Goal: Task Accomplishment & Management: Manage account settings

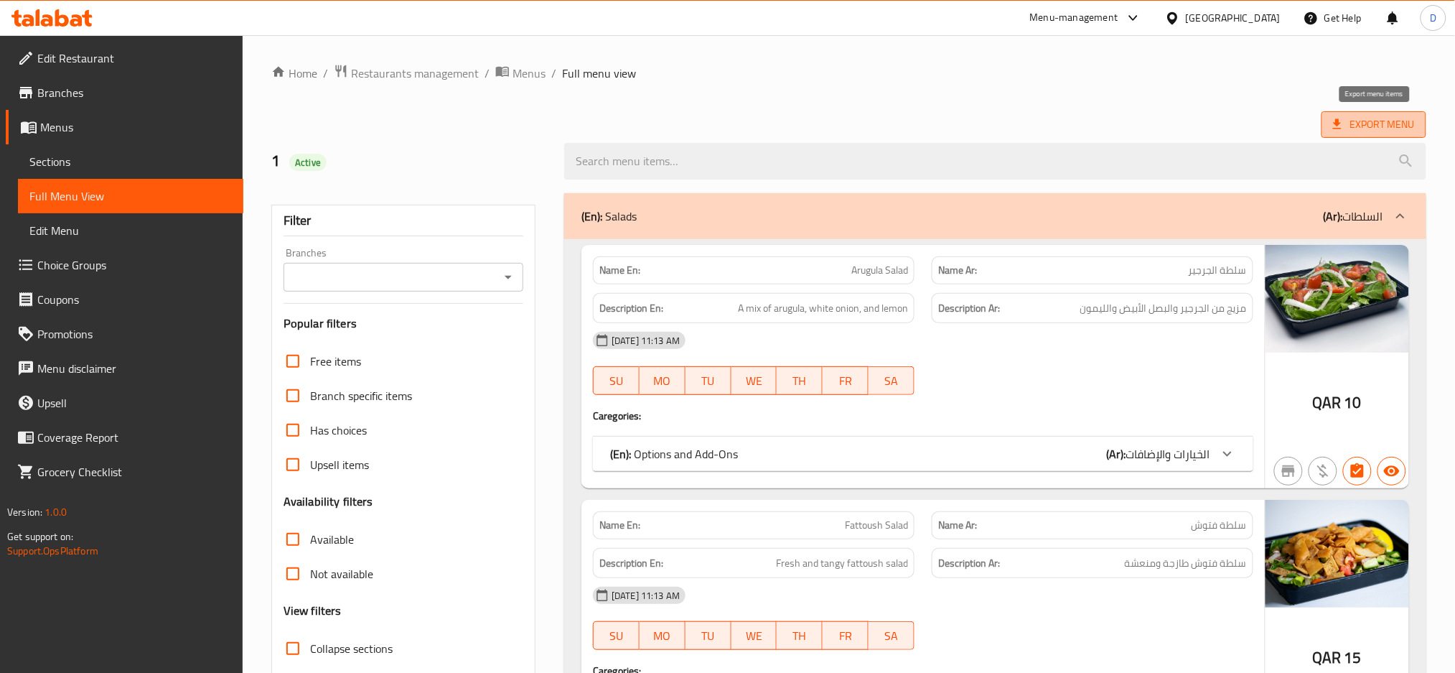
click at [1345, 119] on span "Export Menu" at bounding box center [1374, 125] width 82 height 18
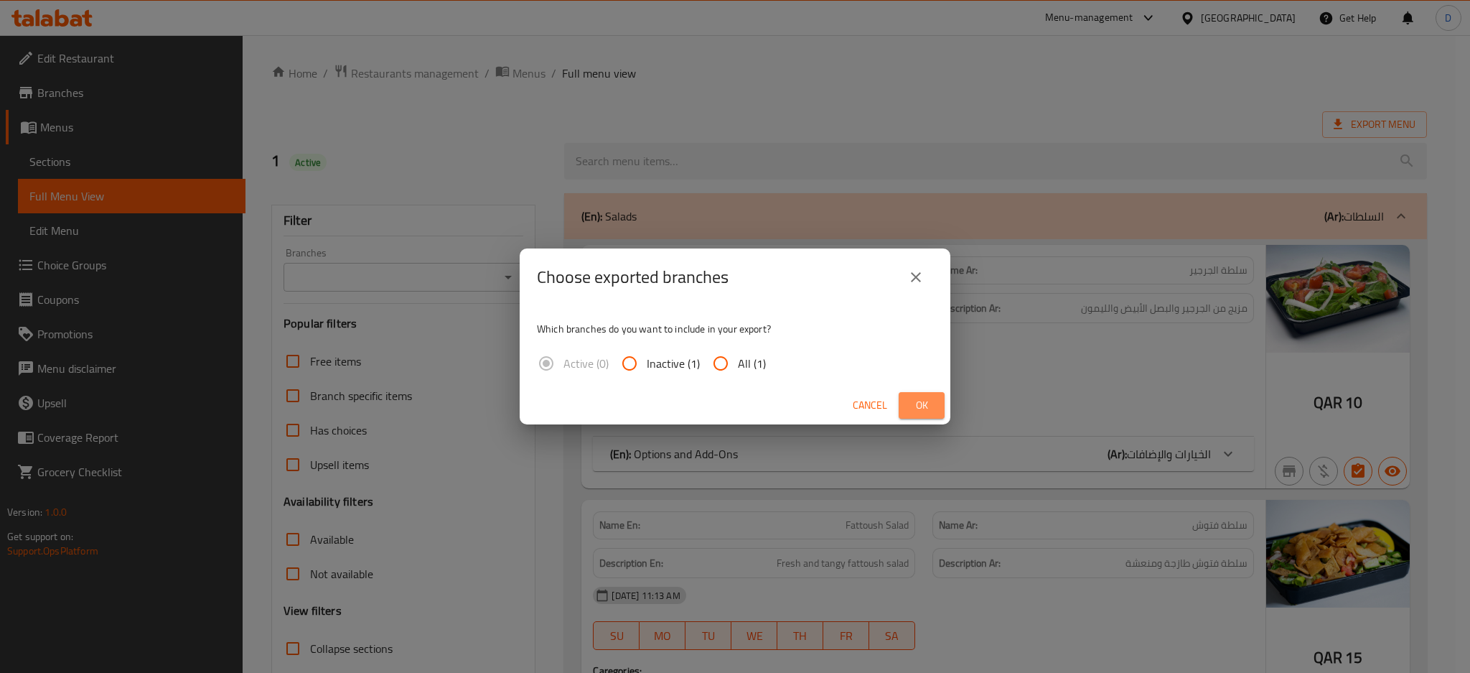
click at [933, 409] on span "Ok" at bounding box center [921, 405] width 23 height 18
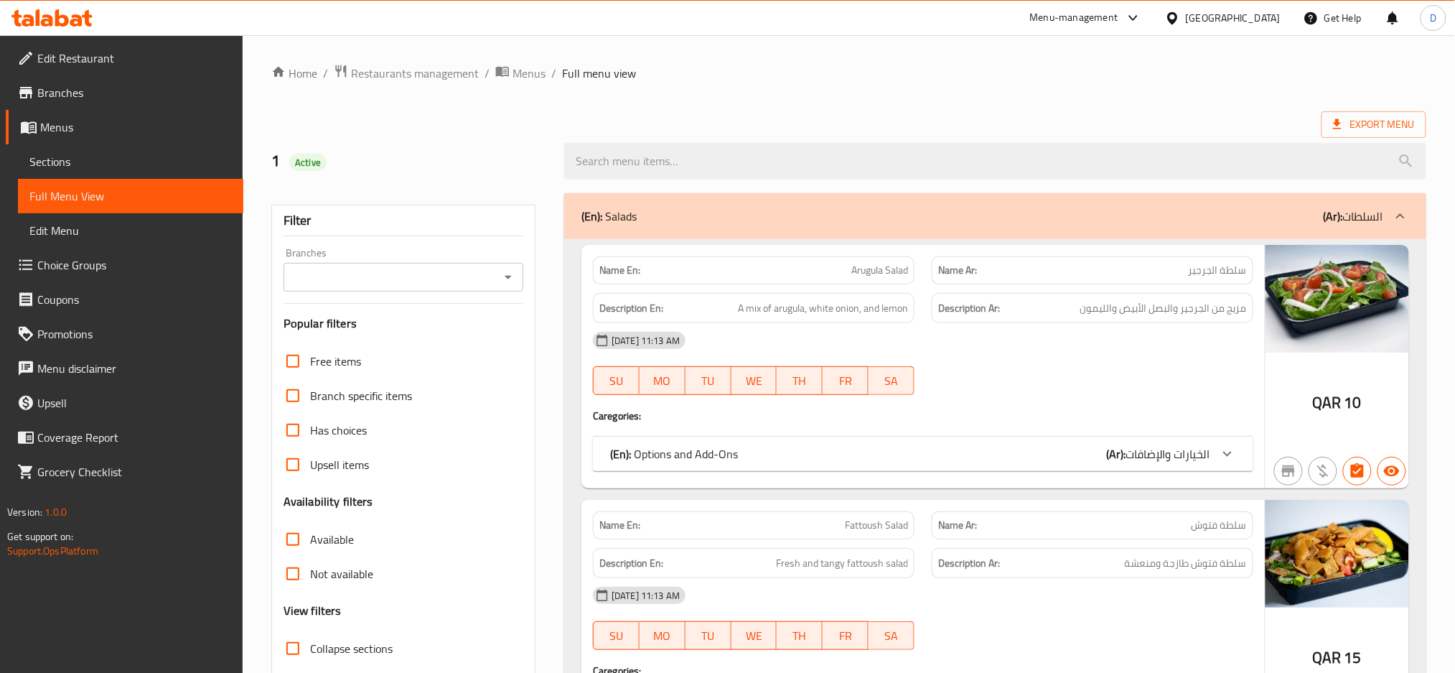
click at [1270, 19] on div "[GEOGRAPHIC_DATA]" at bounding box center [1233, 18] width 95 height 16
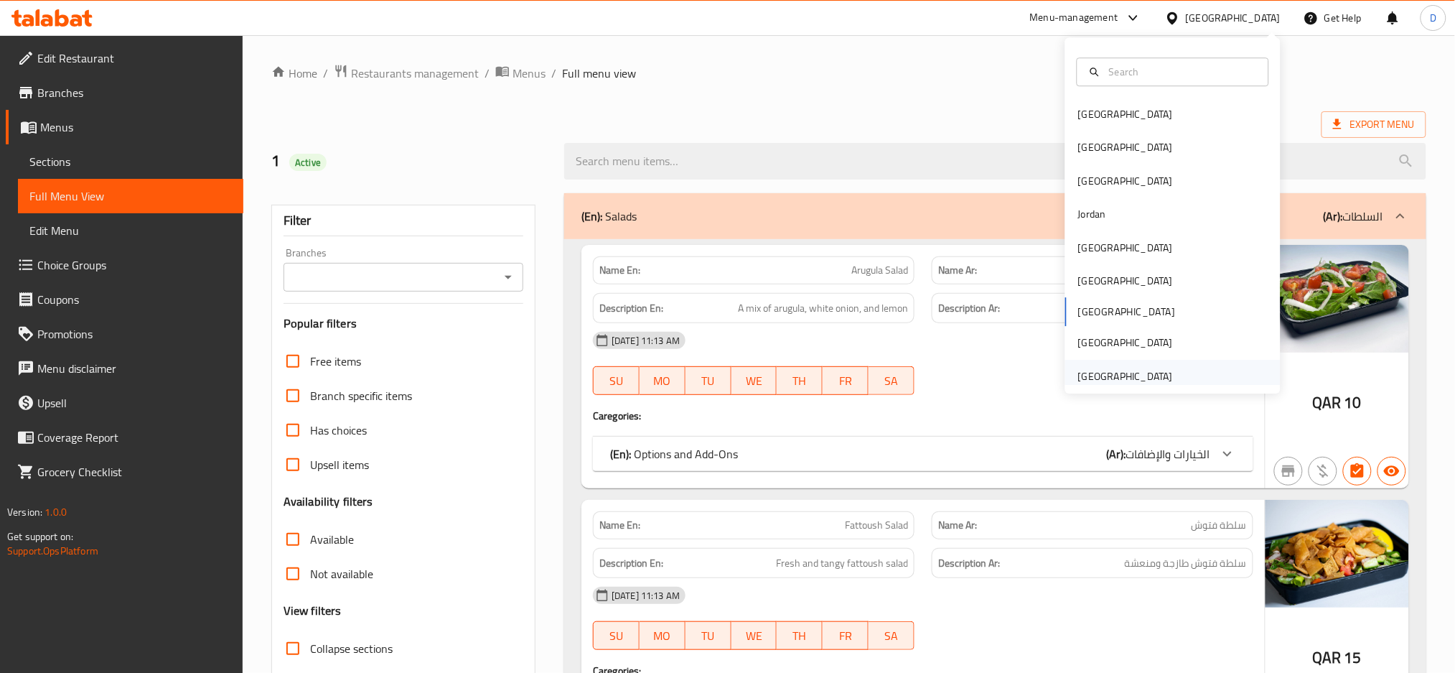
click at [1144, 368] on div "[GEOGRAPHIC_DATA]" at bounding box center [1125, 376] width 95 height 16
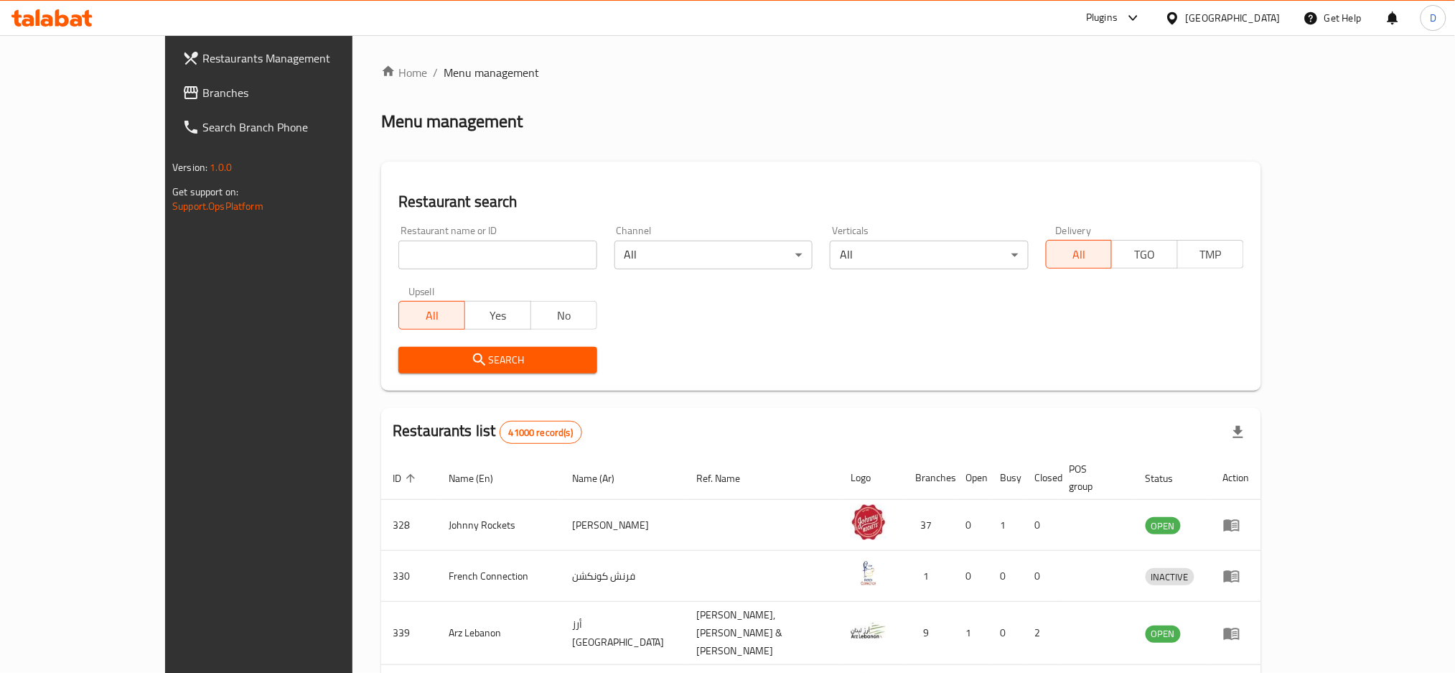
click at [1130, 19] on icon at bounding box center [1133, 17] width 17 height 17
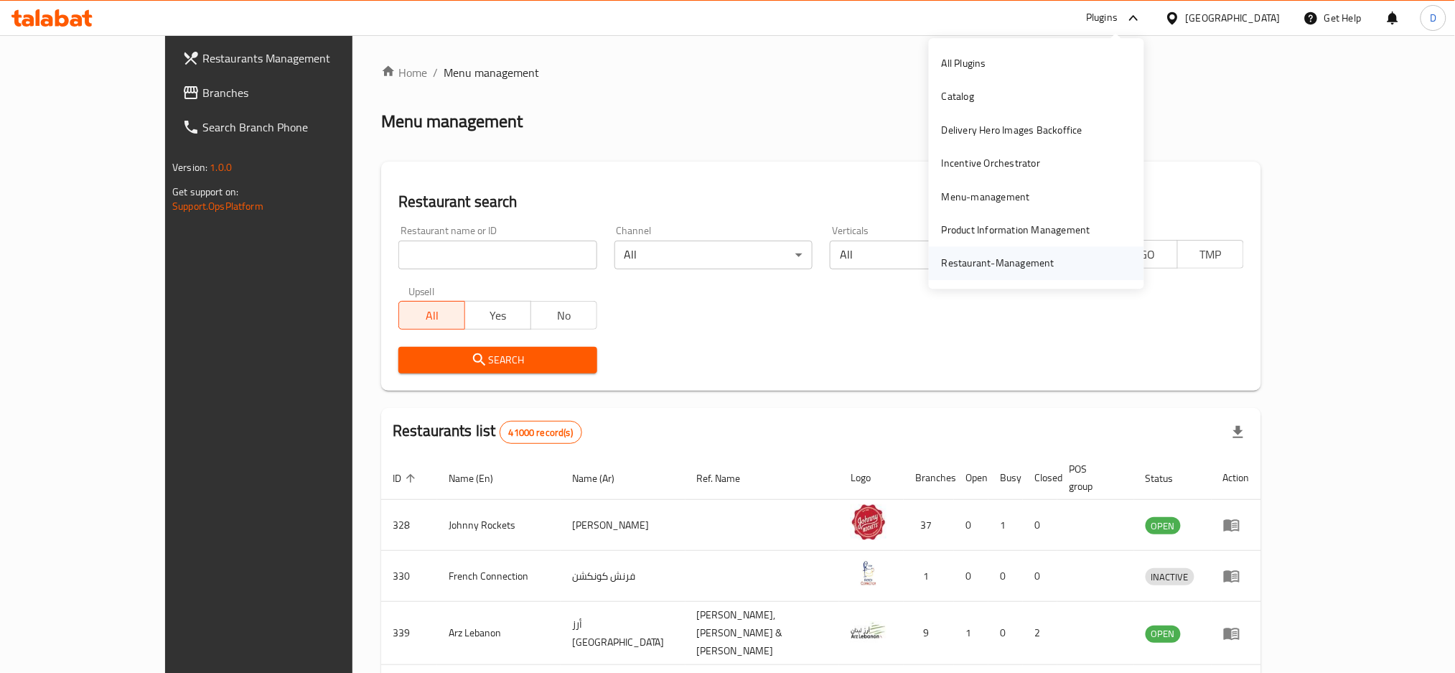
click at [1007, 261] on div "Restaurant-Management" at bounding box center [998, 264] width 113 height 16
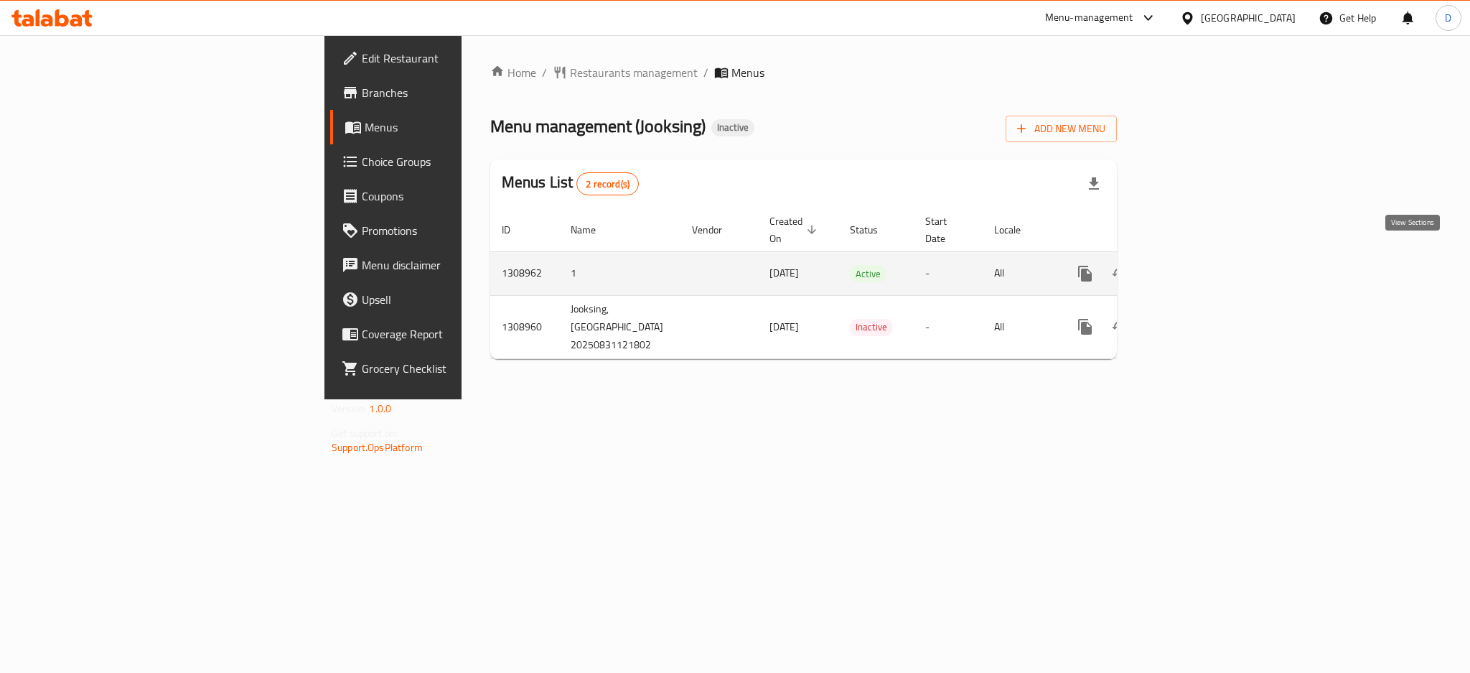
click at [1197, 265] on icon "enhanced table" at bounding box center [1188, 273] width 17 height 17
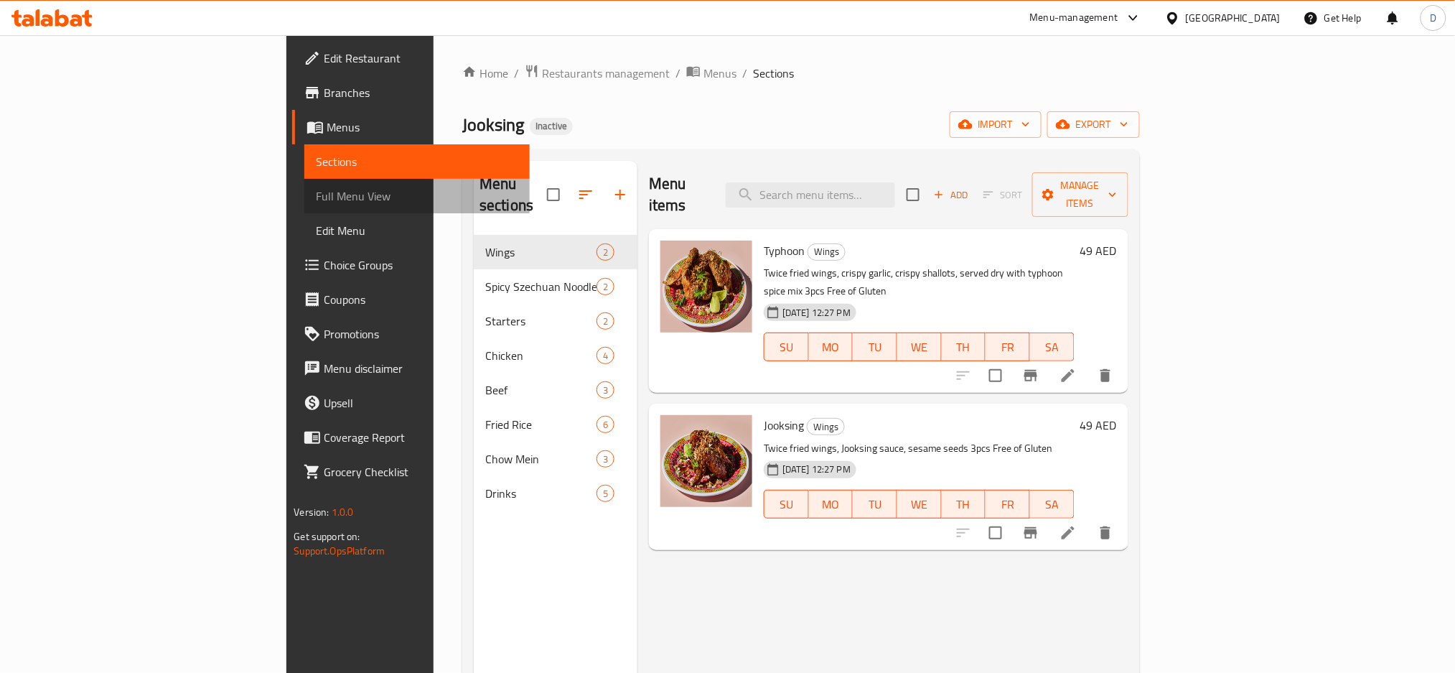
click at [316, 200] on span "Full Menu View" at bounding box center [417, 195] width 202 height 17
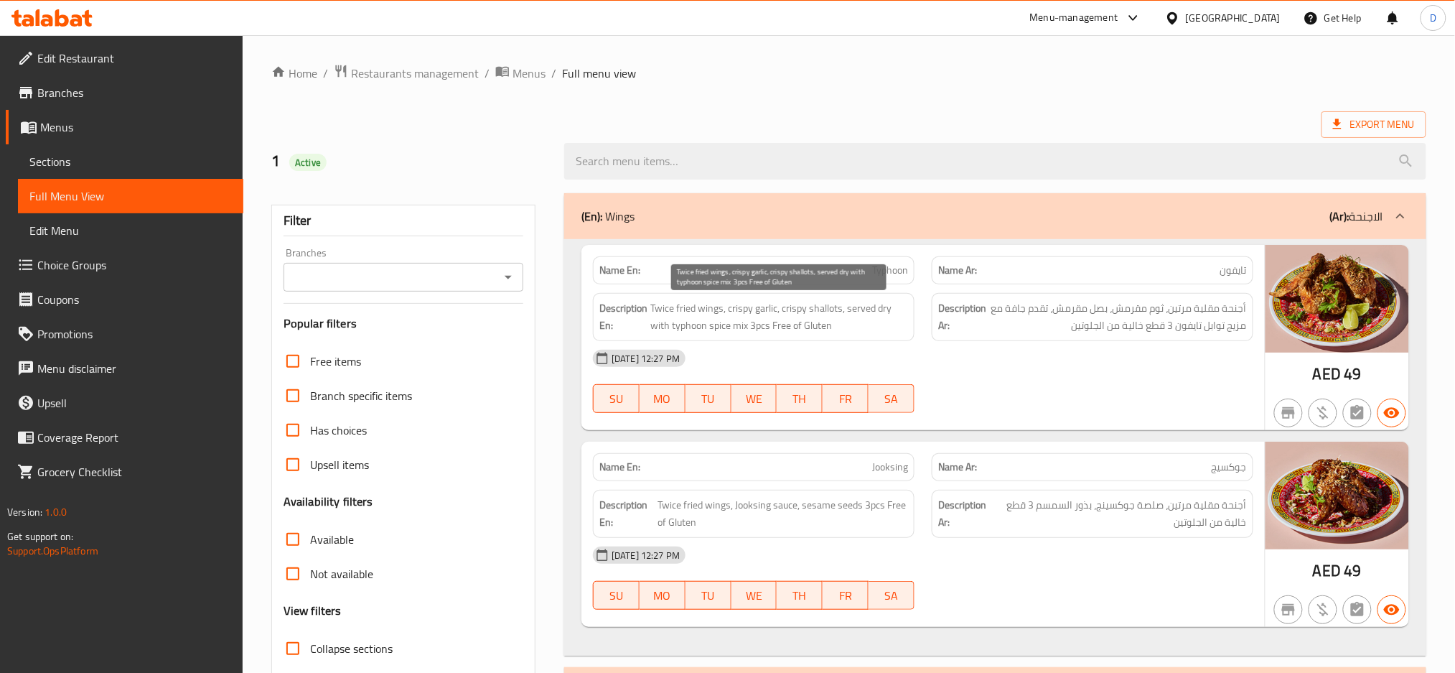
click at [834, 307] on span "Twice fried wings, crispy garlic, crispy shallots, served dry with typhoon spic…" at bounding box center [779, 316] width 258 height 35
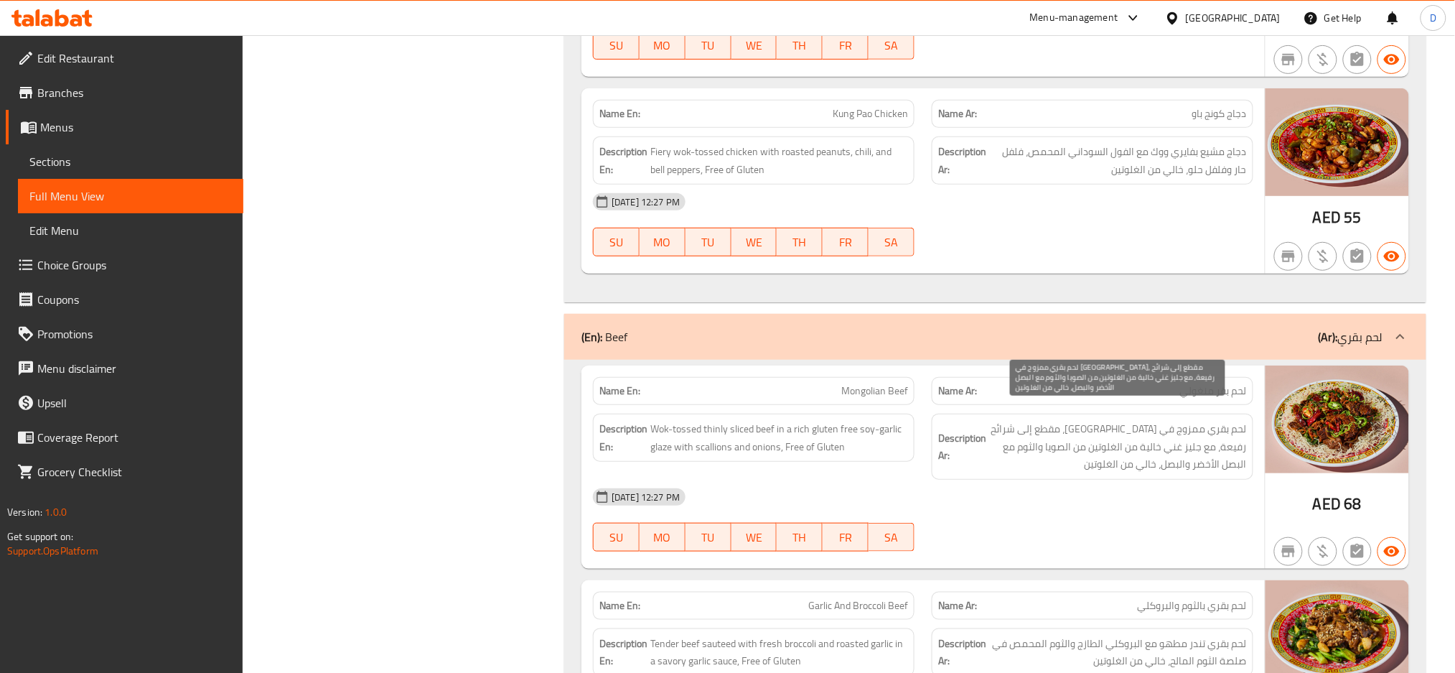
scroll to position [2300, 0]
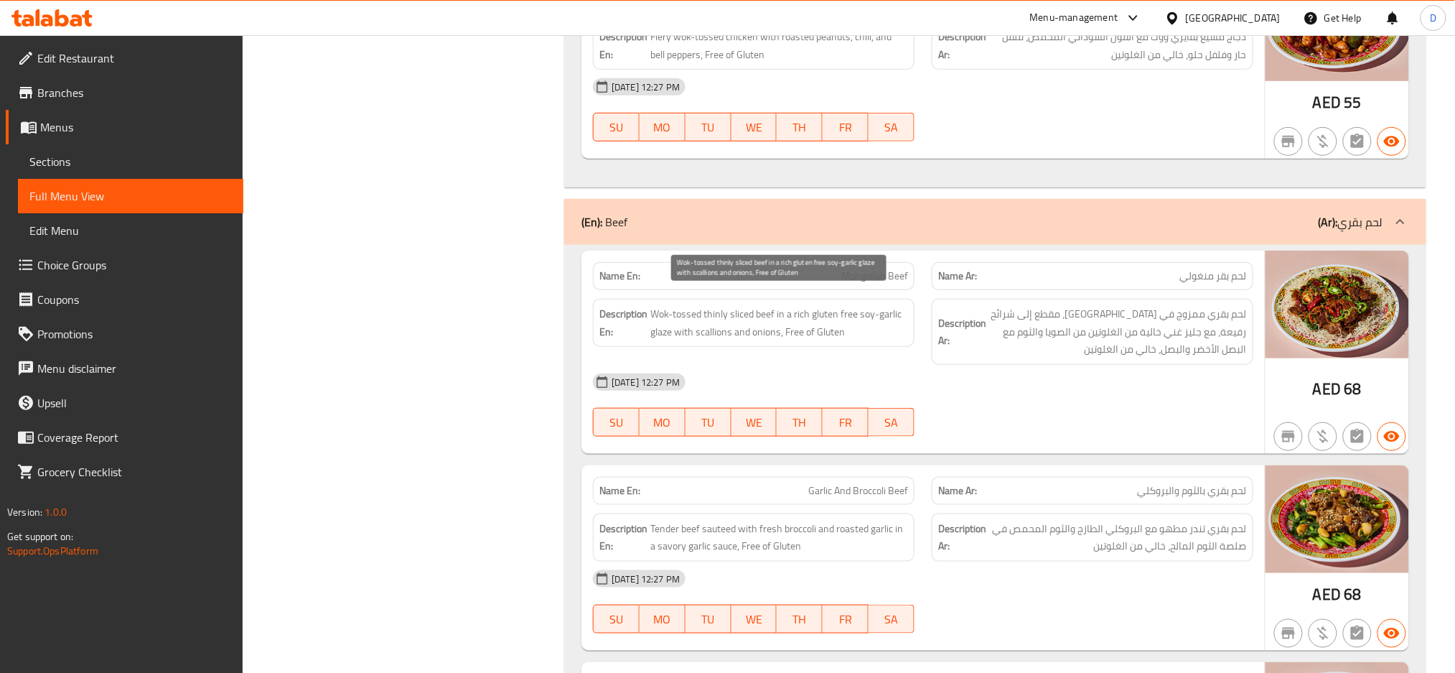
click at [825, 305] on span "Wok-tossed thinly sliced beef in a rich gluten free soy-garlic glaze with scall…" at bounding box center [779, 322] width 258 height 35
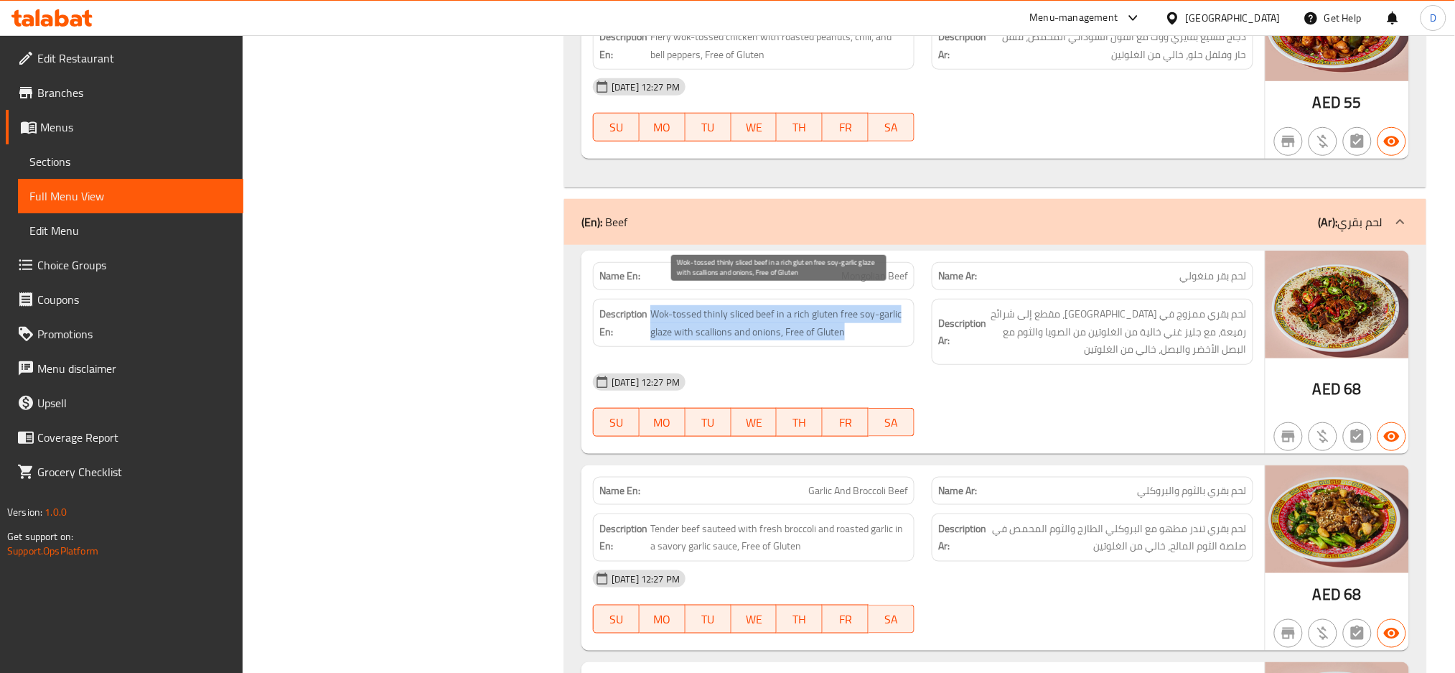
click at [825, 305] on span "Wok-tossed thinly sliced beef in a rich gluten free soy-garlic glaze with scall…" at bounding box center [779, 322] width 258 height 35
copy span "Wok-tossed thinly sliced beef in a rich gluten free soy-garlic glaze with scall…"
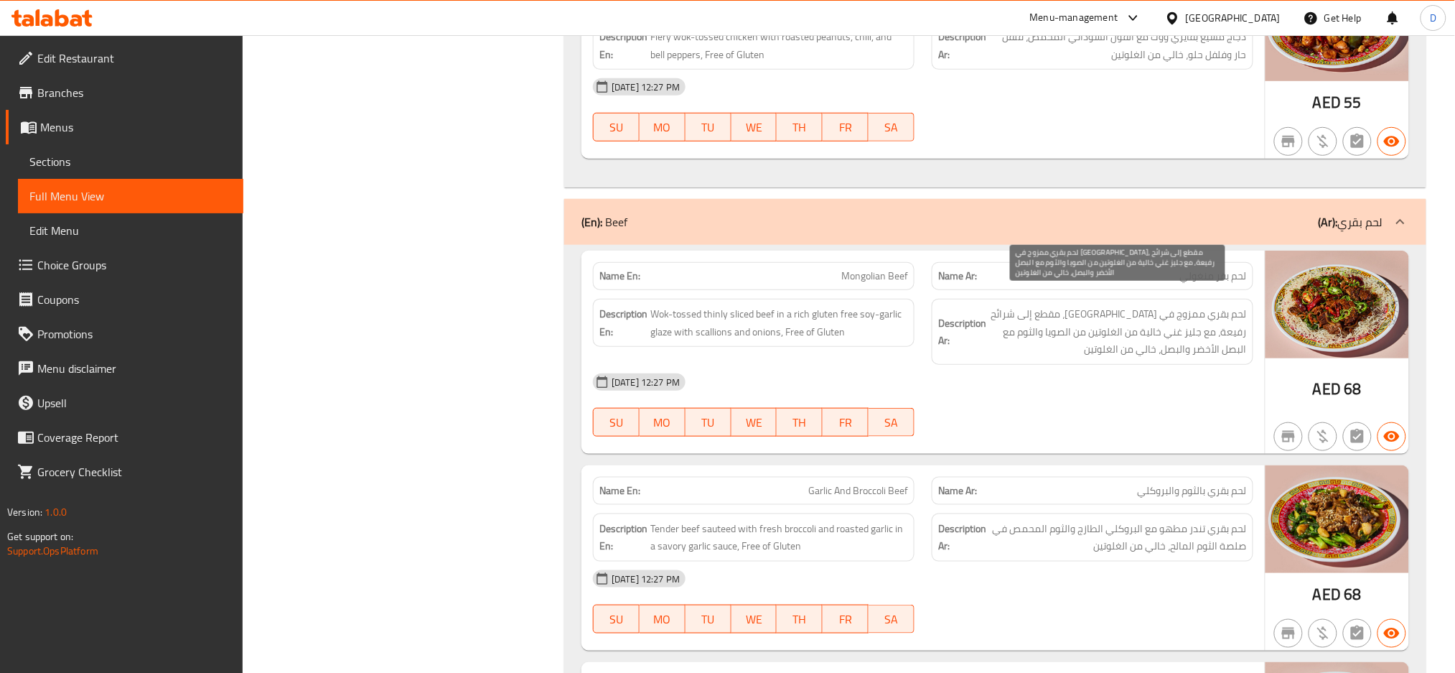
click at [1104, 329] on span "لحم بقري ممزوج في ووك، مقطع إلى شرائح رفيعة، مع جليز غني خالية من الغلوتين من ا…" at bounding box center [1118, 331] width 258 height 53
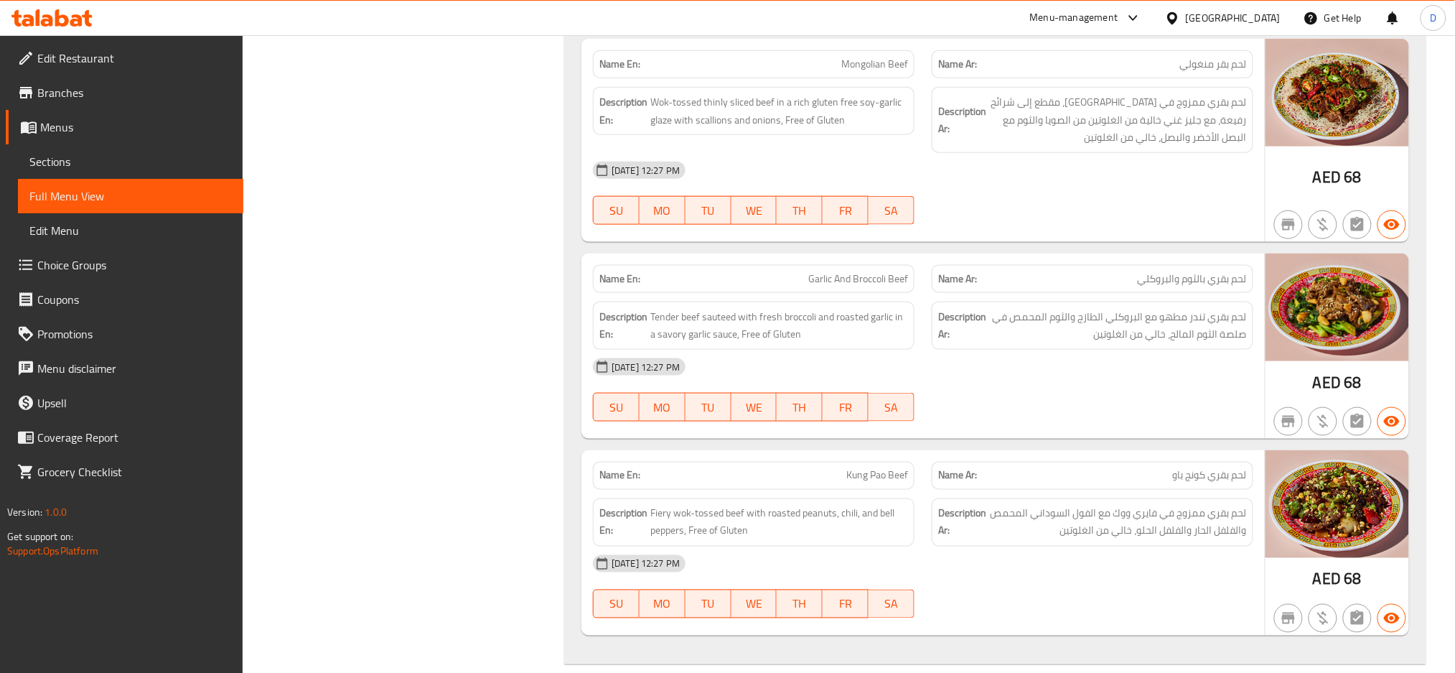
scroll to position [2513, 0]
click at [872, 273] on div "Name En: Garlic And Broccoli Beef" at bounding box center [754, 277] width 322 height 28
copy span "Garlic And Broccoli Beef"
click at [872, 273] on div "Name En: Garlic And Broccoli Beef" at bounding box center [754, 277] width 322 height 28
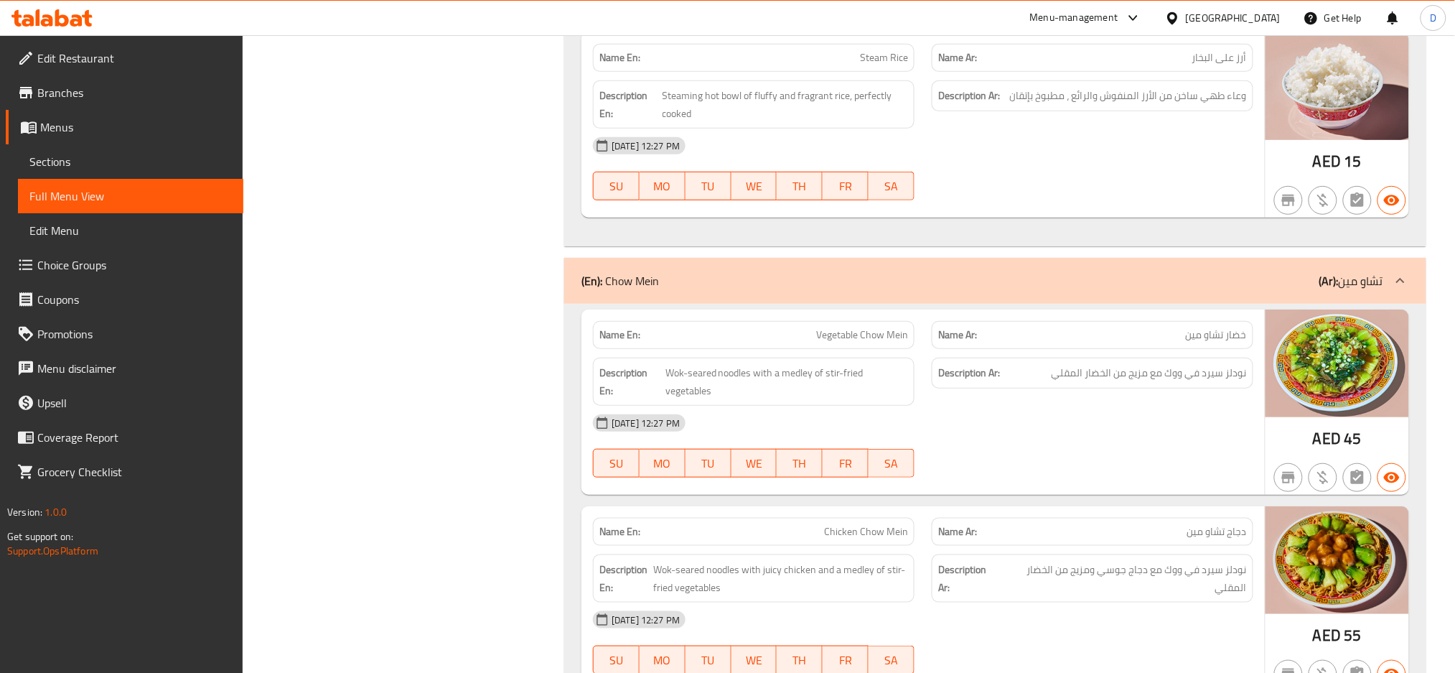
scroll to position [4267, 0]
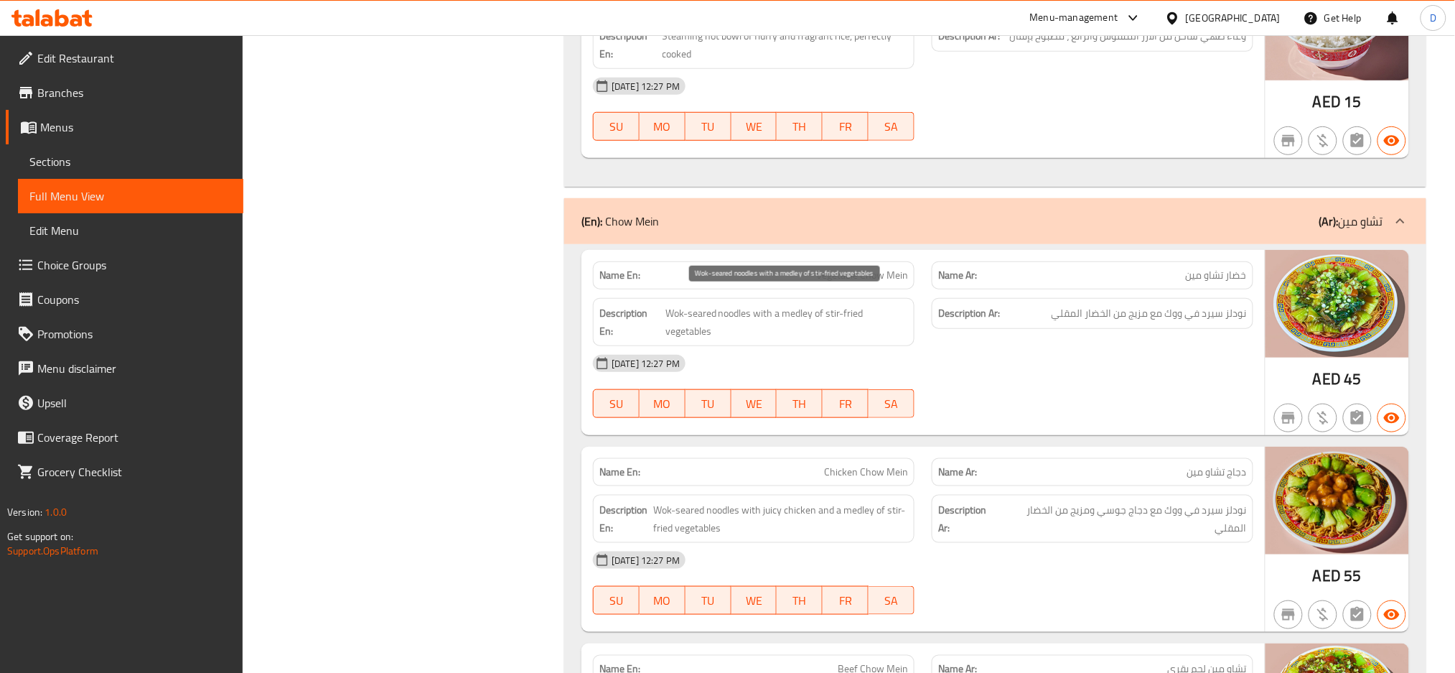
click at [707, 304] on span "Wok-seared noodles with a medley of stir-fried vegetables" at bounding box center [786, 321] width 243 height 35
copy span "seared"
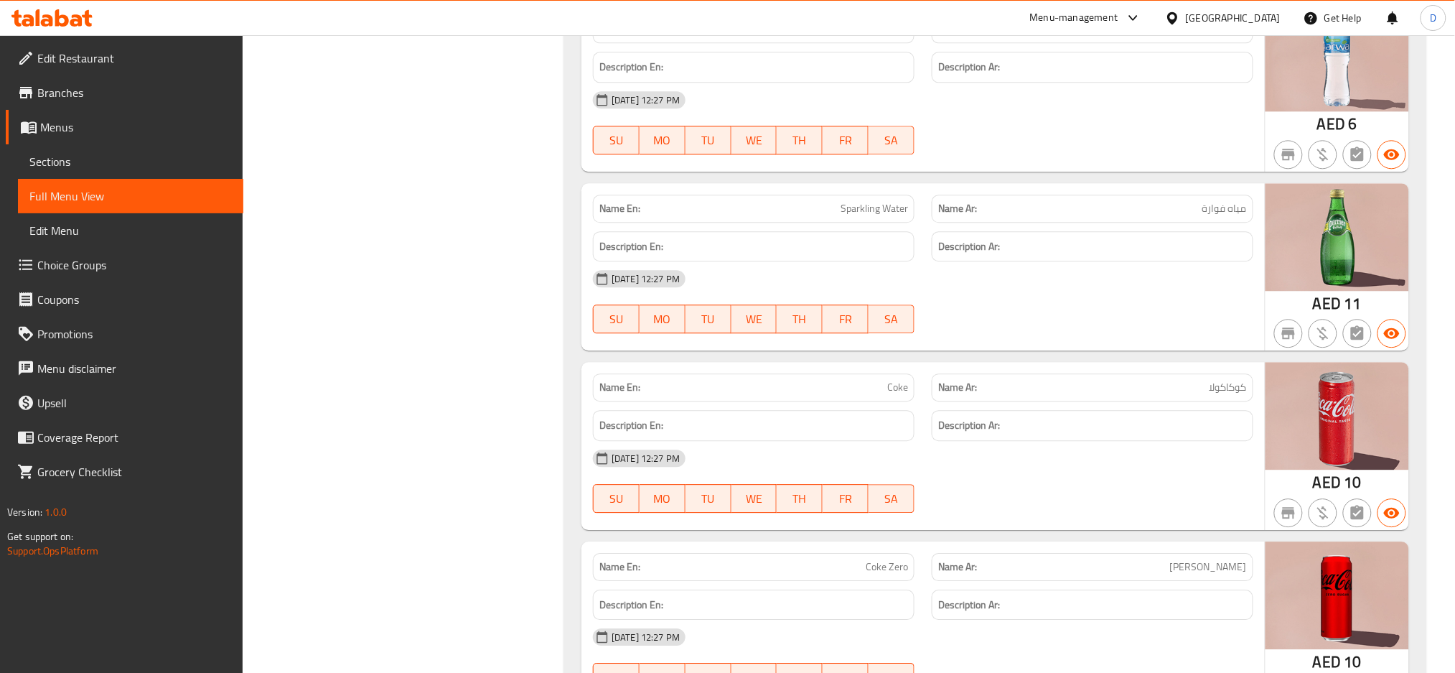
scroll to position [5209, 0]
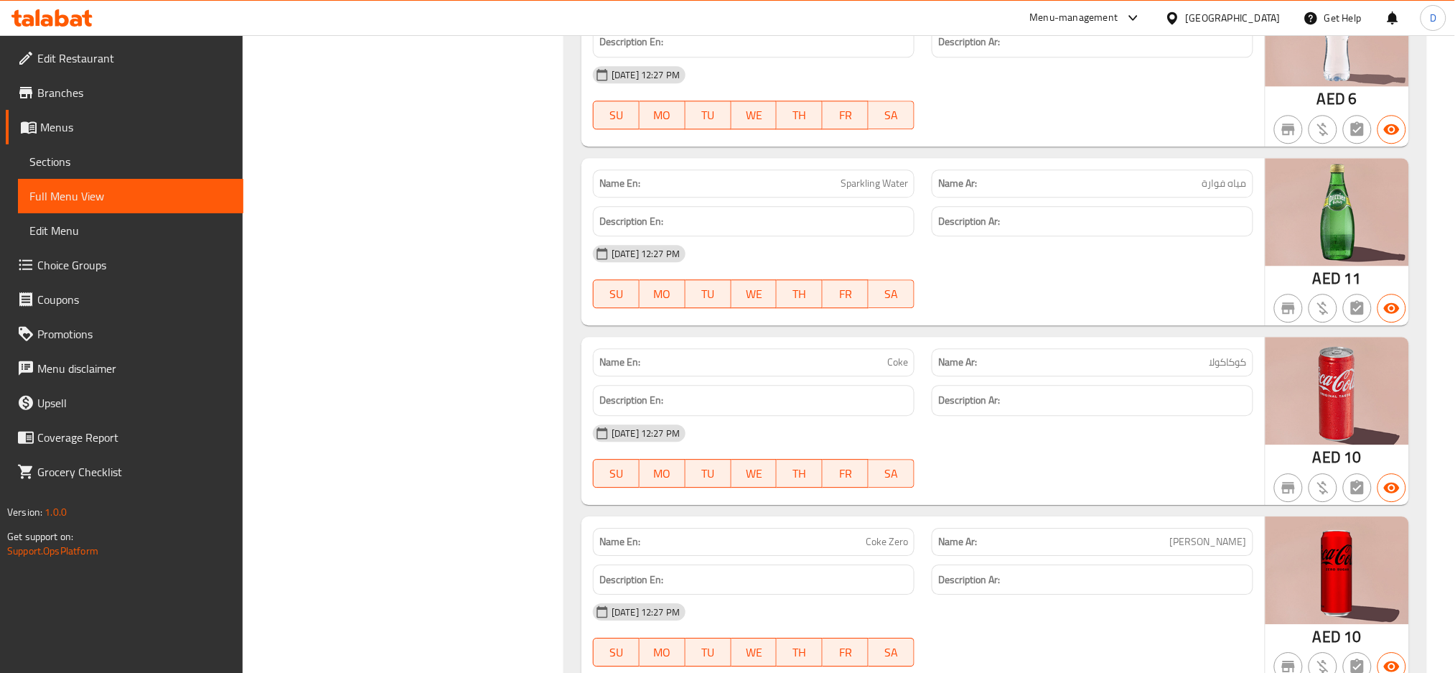
click at [1138, 391] on h6 "Description Ar:" at bounding box center [1092, 400] width 309 height 18
click at [179, 172] on link "Sections" at bounding box center [130, 161] width 225 height 34
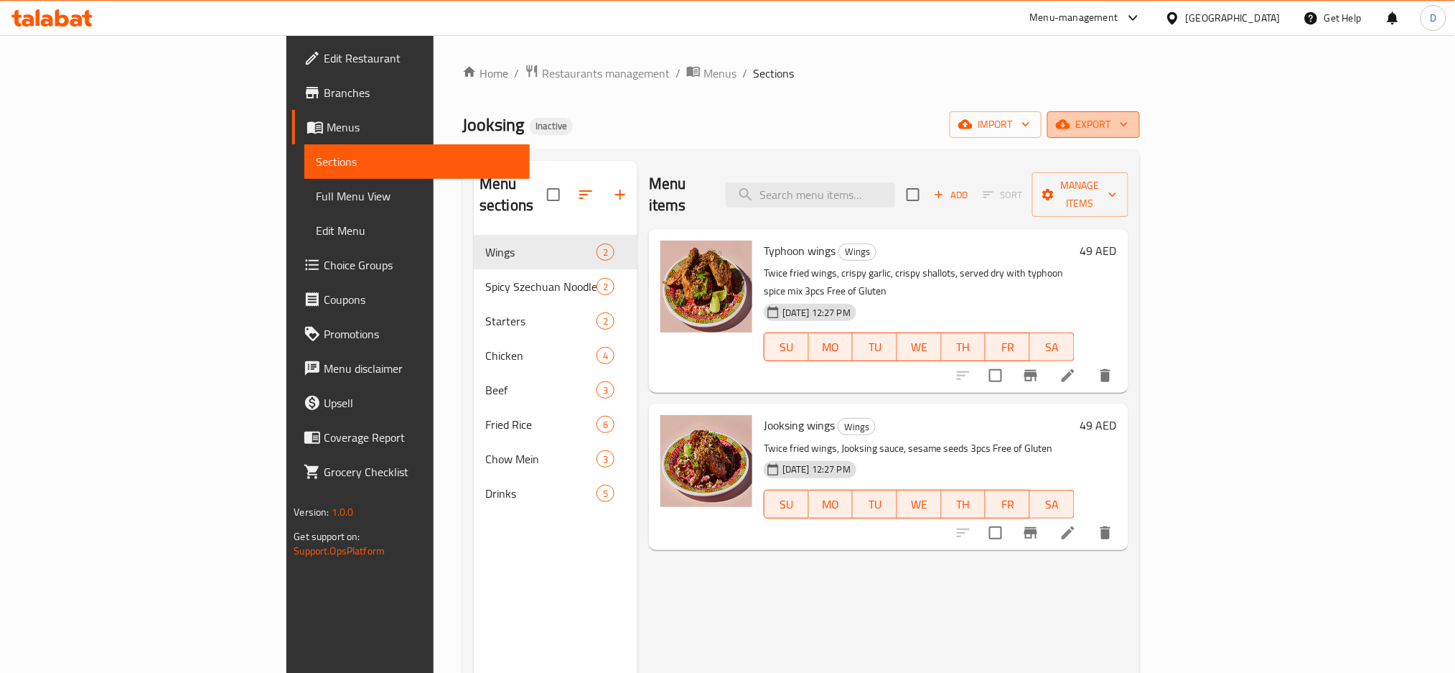
click at [1129, 123] on span "export" at bounding box center [1094, 125] width 70 height 18
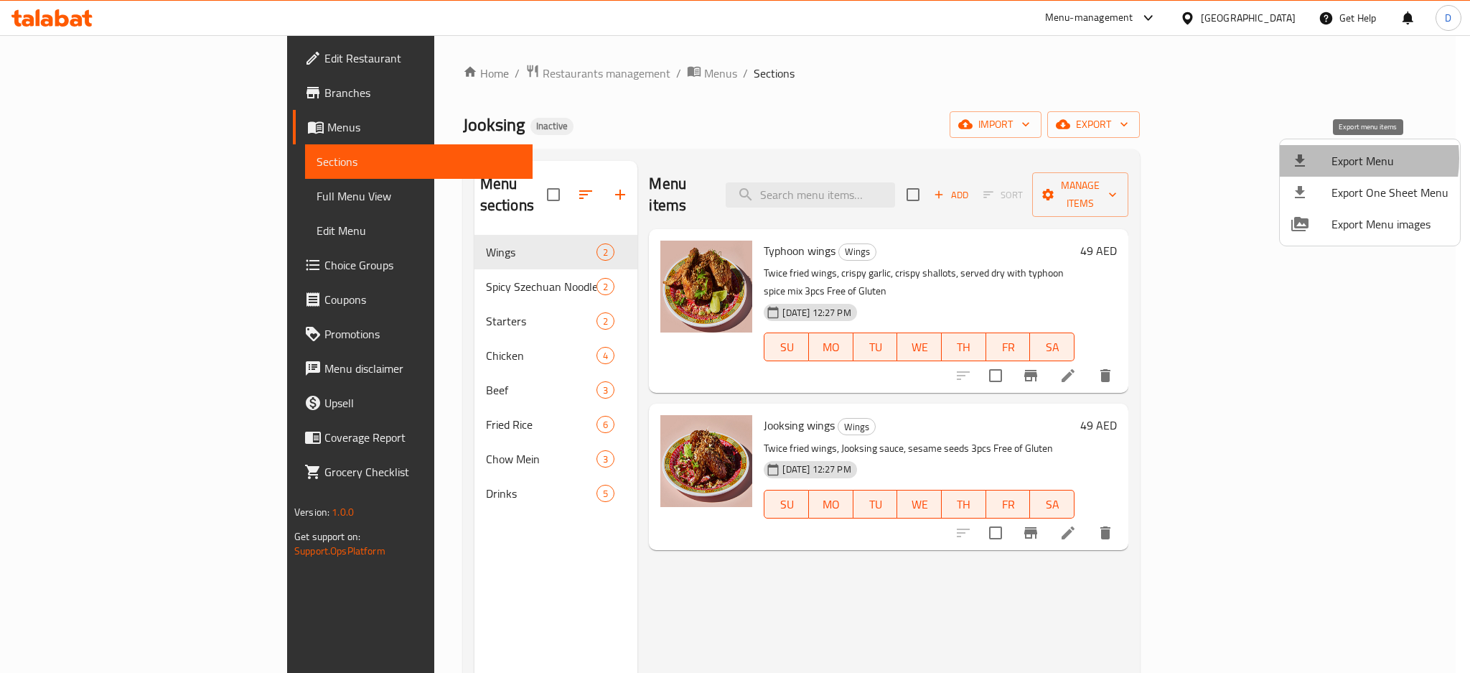
click at [1335, 159] on span "Export Menu" at bounding box center [1390, 160] width 117 height 17
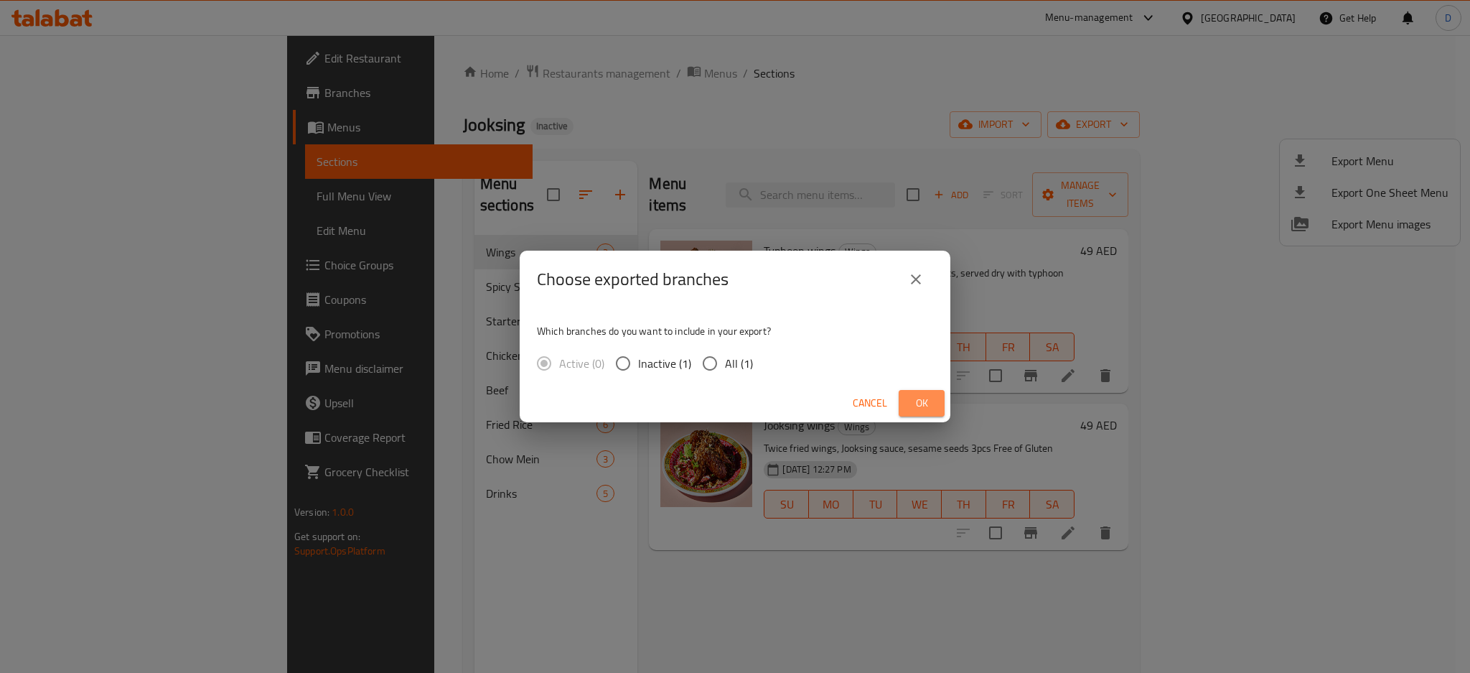
click at [920, 413] on button "Ok" at bounding box center [922, 403] width 46 height 27
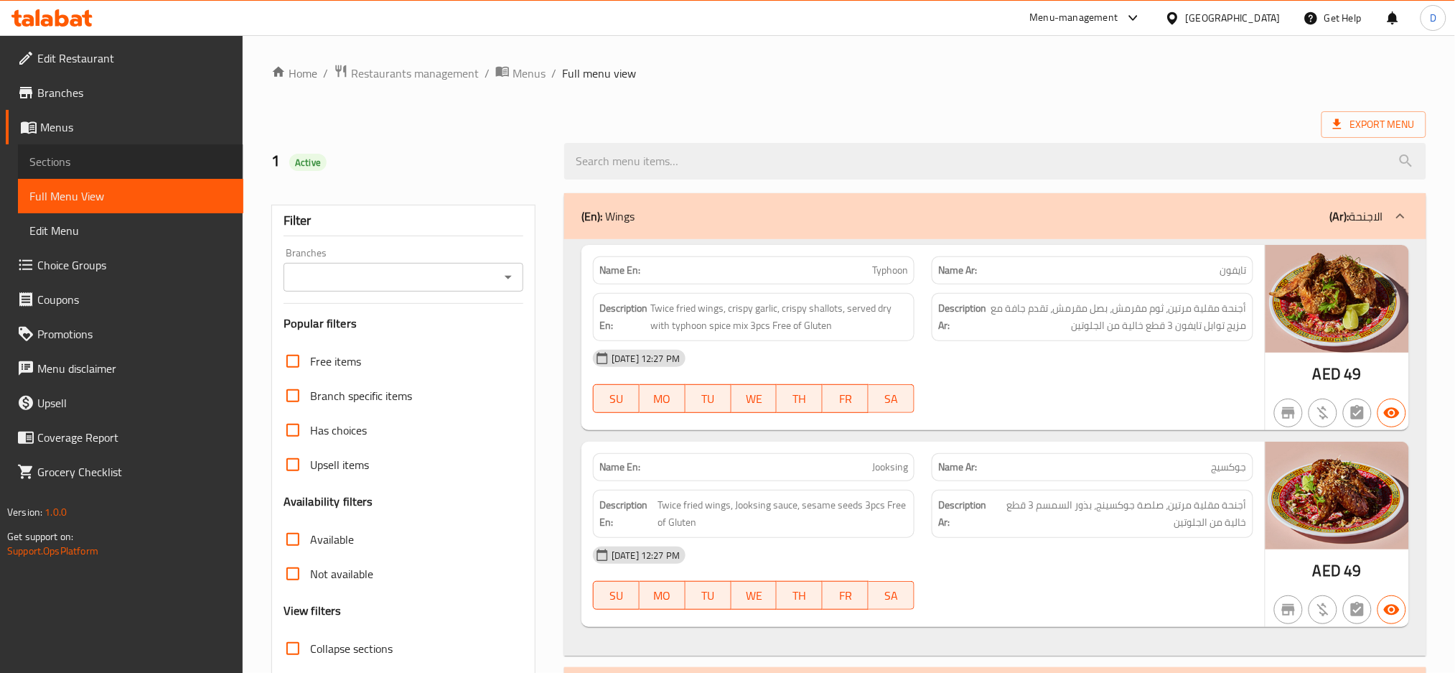
click at [70, 173] on link "Sections" at bounding box center [130, 161] width 225 height 34
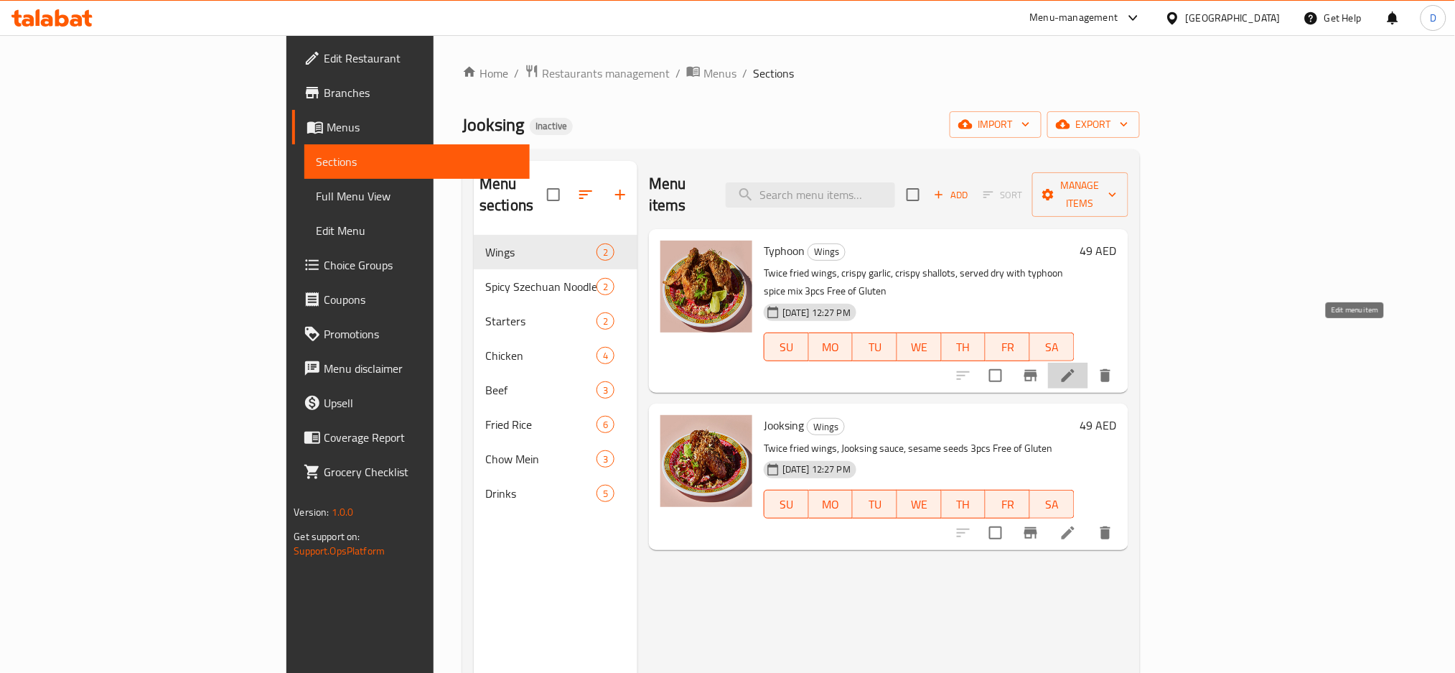
click at [1077, 367] on icon at bounding box center [1068, 375] width 17 height 17
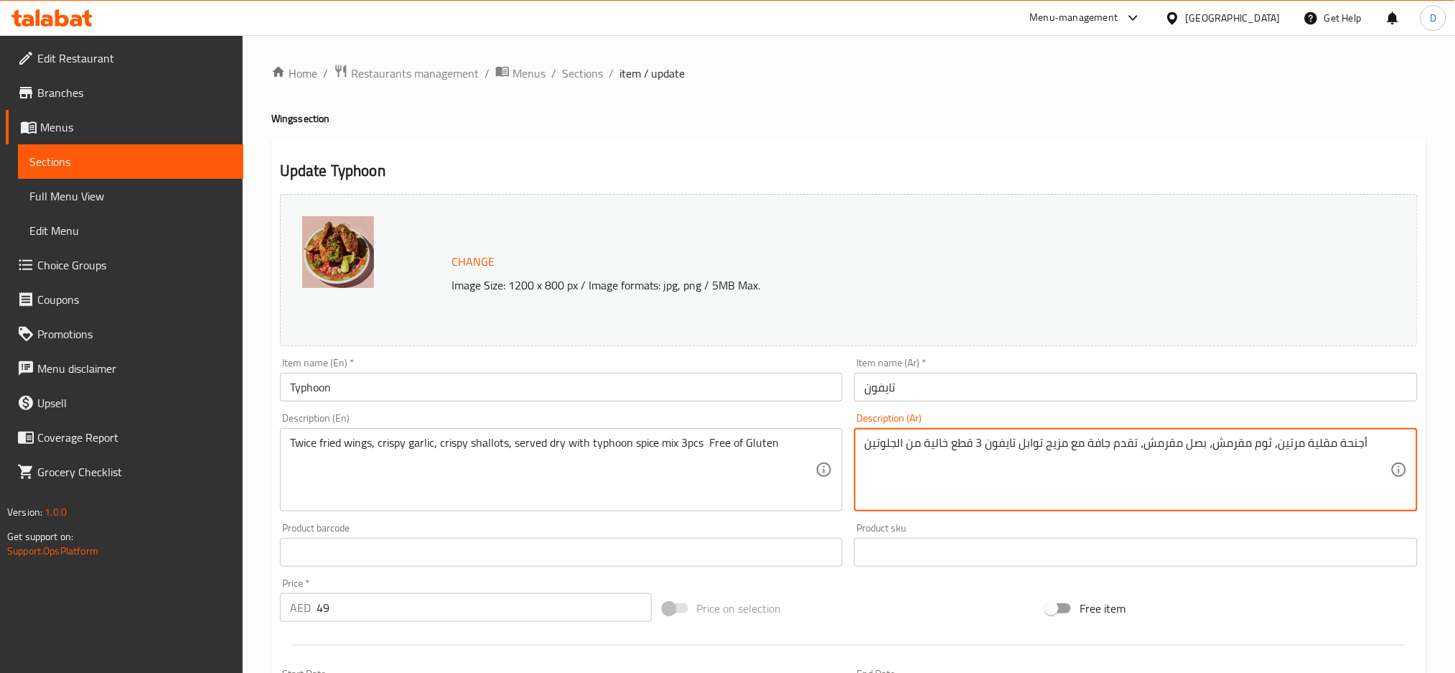
click at [1192, 446] on textarea "أجنحة مقلية مرتين، ثوم مقرمش، بصل مقرمش، تقدم جافة مع مزيج توابل تايفون 3 قطع خ…" at bounding box center [1127, 470] width 526 height 68
paste textarea "كراث"
type textarea "أجنحة مقلية مرتين، ثوم مقرمش، كراث مقرمش، تقدم جافة مع مزيج توابل تايفون 3 قطع …"
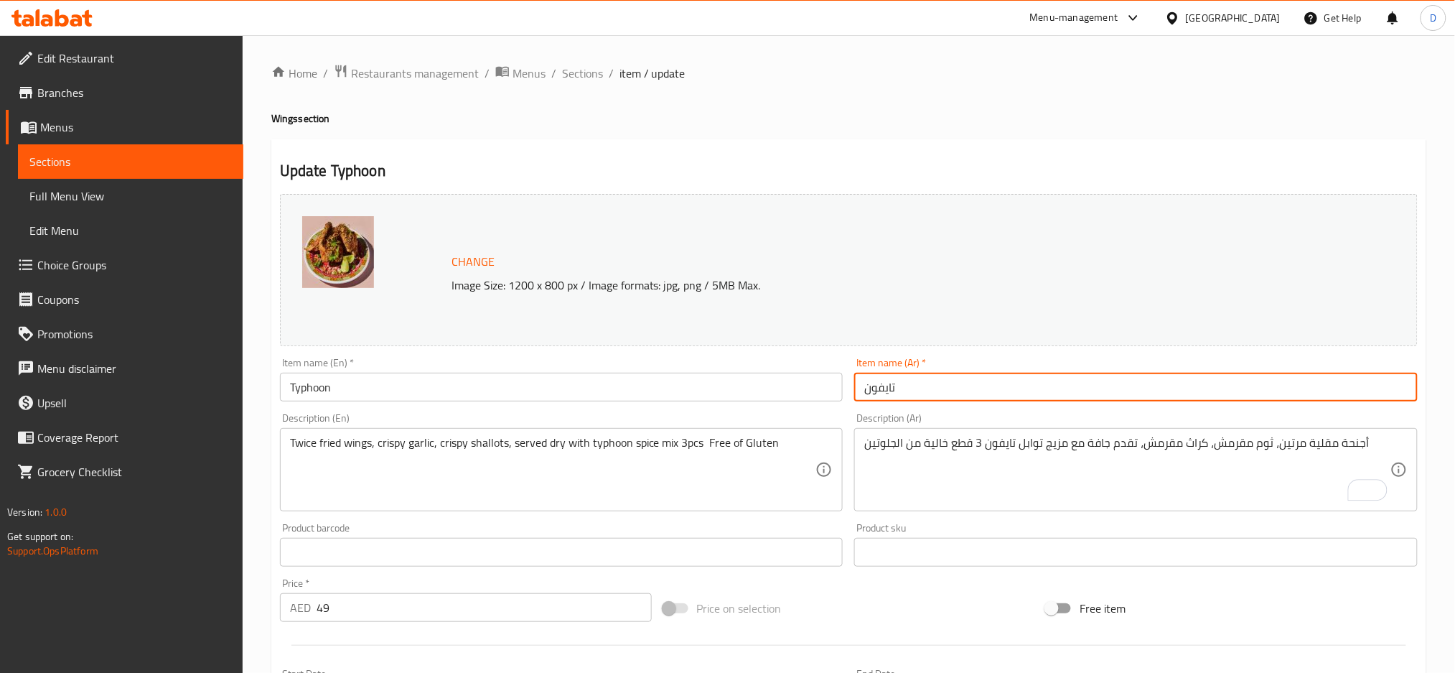
click at [1139, 389] on input "تايفون" at bounding box center [1136, 387] width 564 height 29
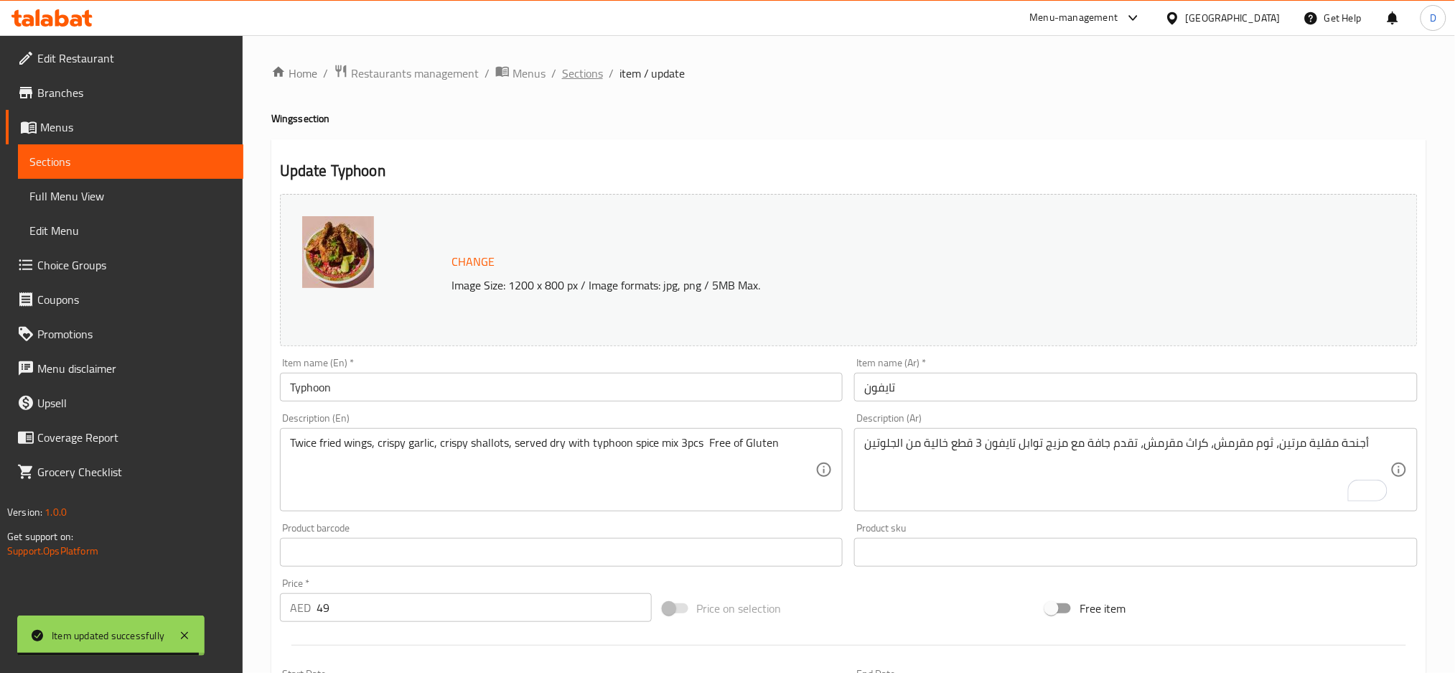
click at [584, 74] on span "Sections" at bounding box center [582, 73] width 41 height 17
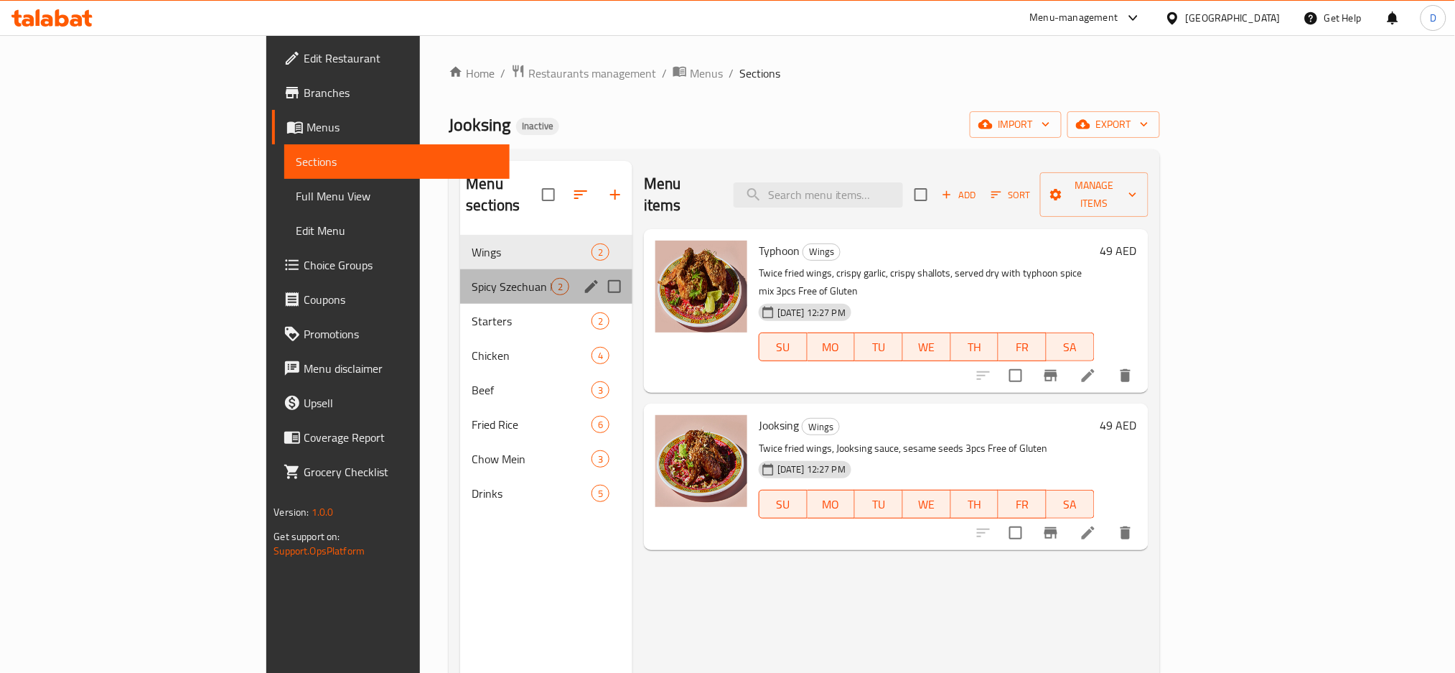
click at [460, 274] on div "Spicy Szechuan Noodles 2" at bounding box center [546, 286] width 172 height 34
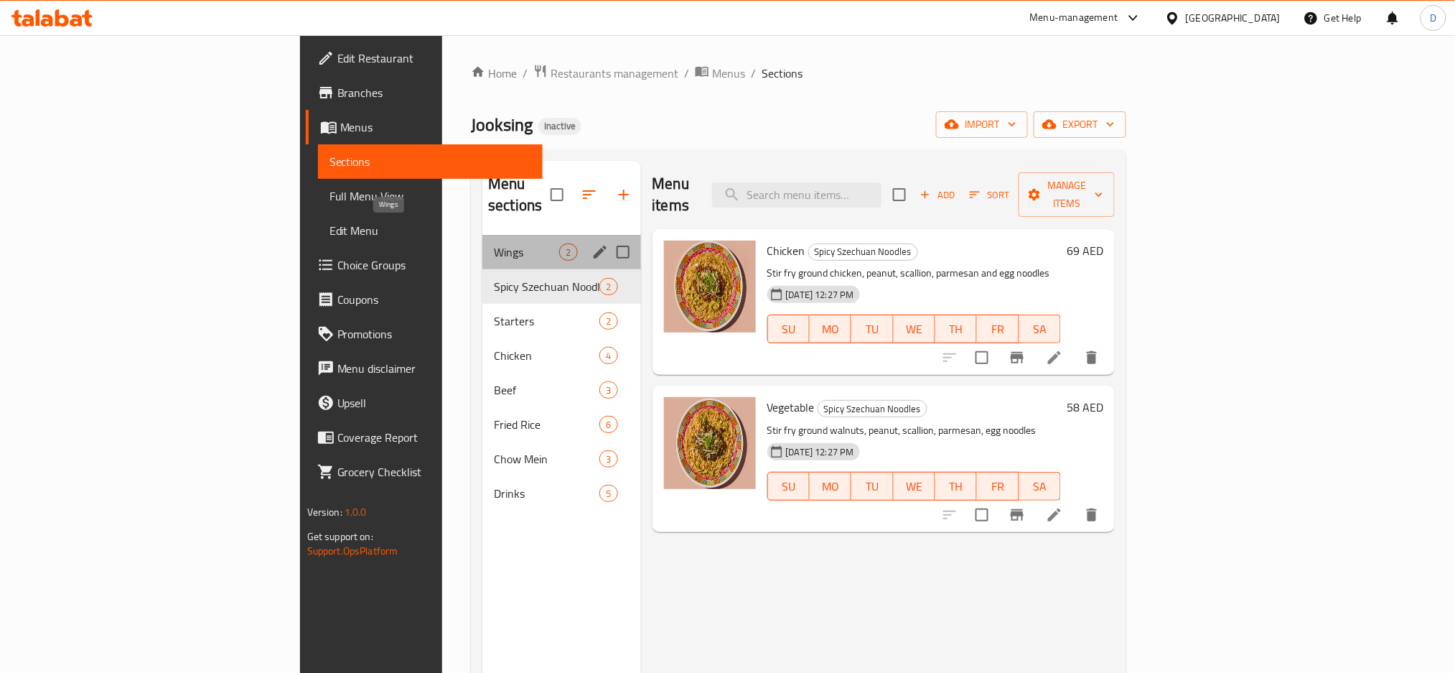
click at [494, 243] on span "Wings" at bounding box center [526, 251] width 65 height 17
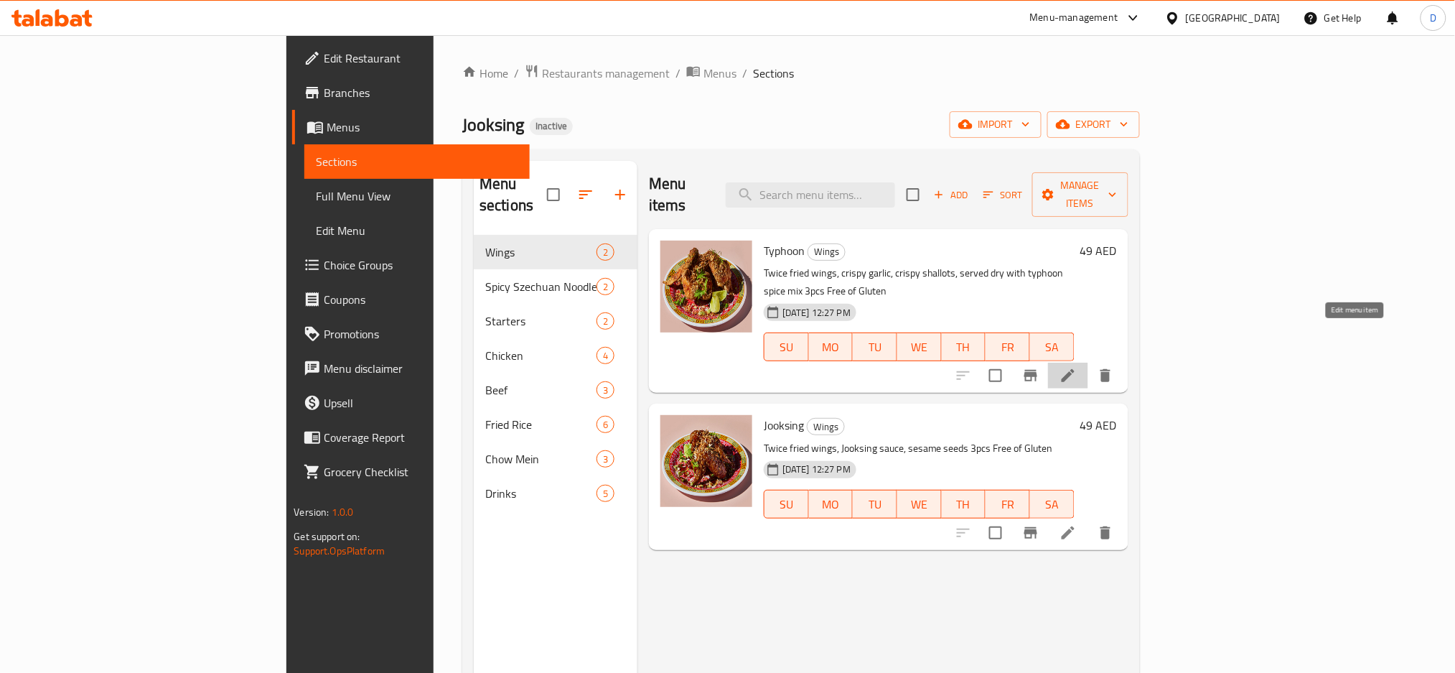
click at [1075, 369] on icon at bounding box center [1068, 375] width 13 height 13
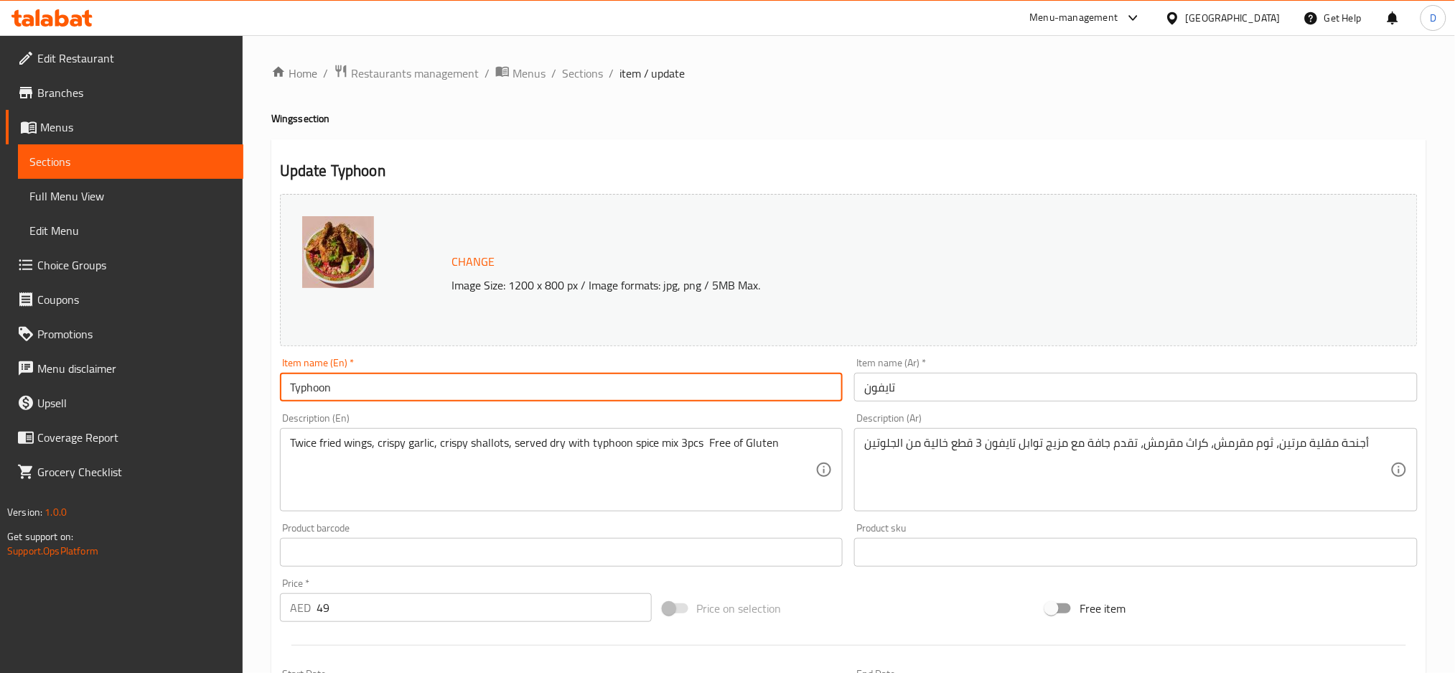
click at [607, 375] on input "Typhoon" at bounding box center [562, 387] width 564 height 29
type input "Typhoon wings"
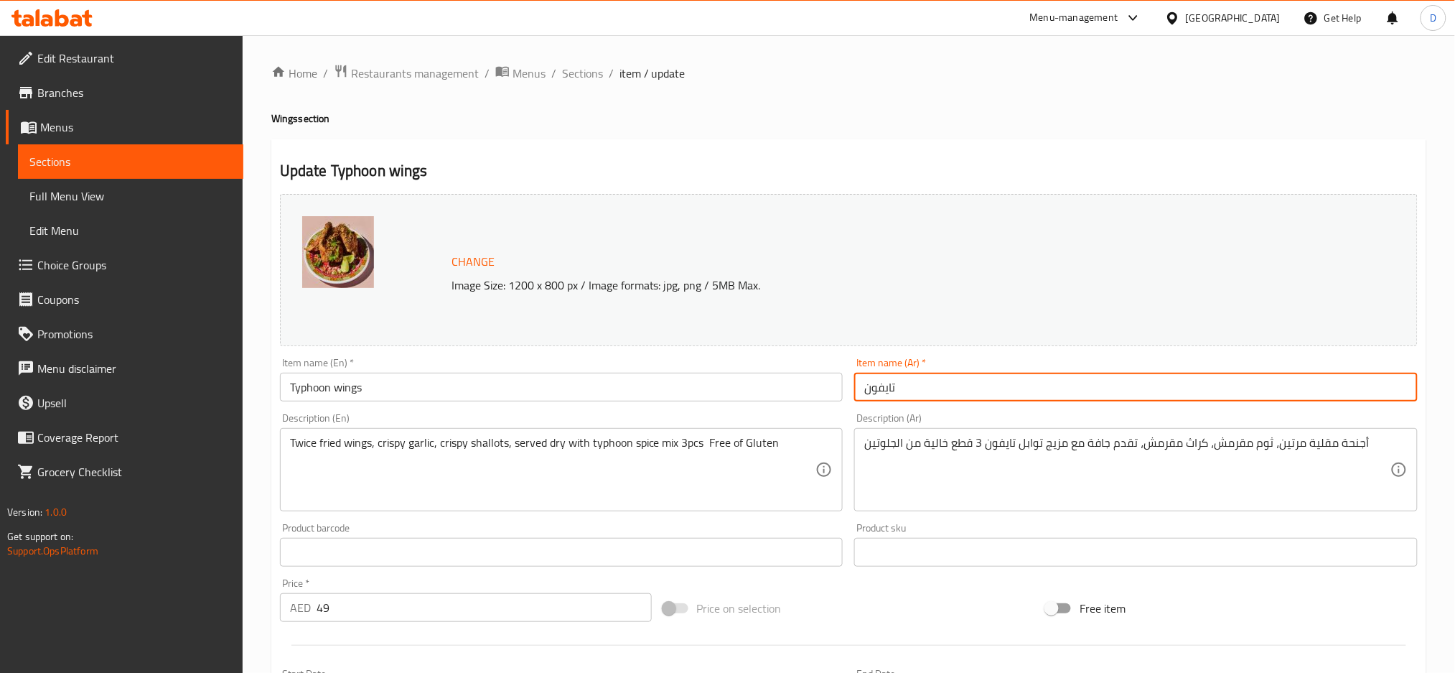
click at [864, 389] on input "تايفون" at bounding box center [1136, 387] width 564 height 29
type input "أجنحة تايفون"
drag, startPoint x: 928, startPoint y: 382, endPoint x: 899, endPoint y: 383, distance: 28.7
click at [899, 383] on input "أجنحة تايفون" at bounding box center [1136, 387] width 564 height 29
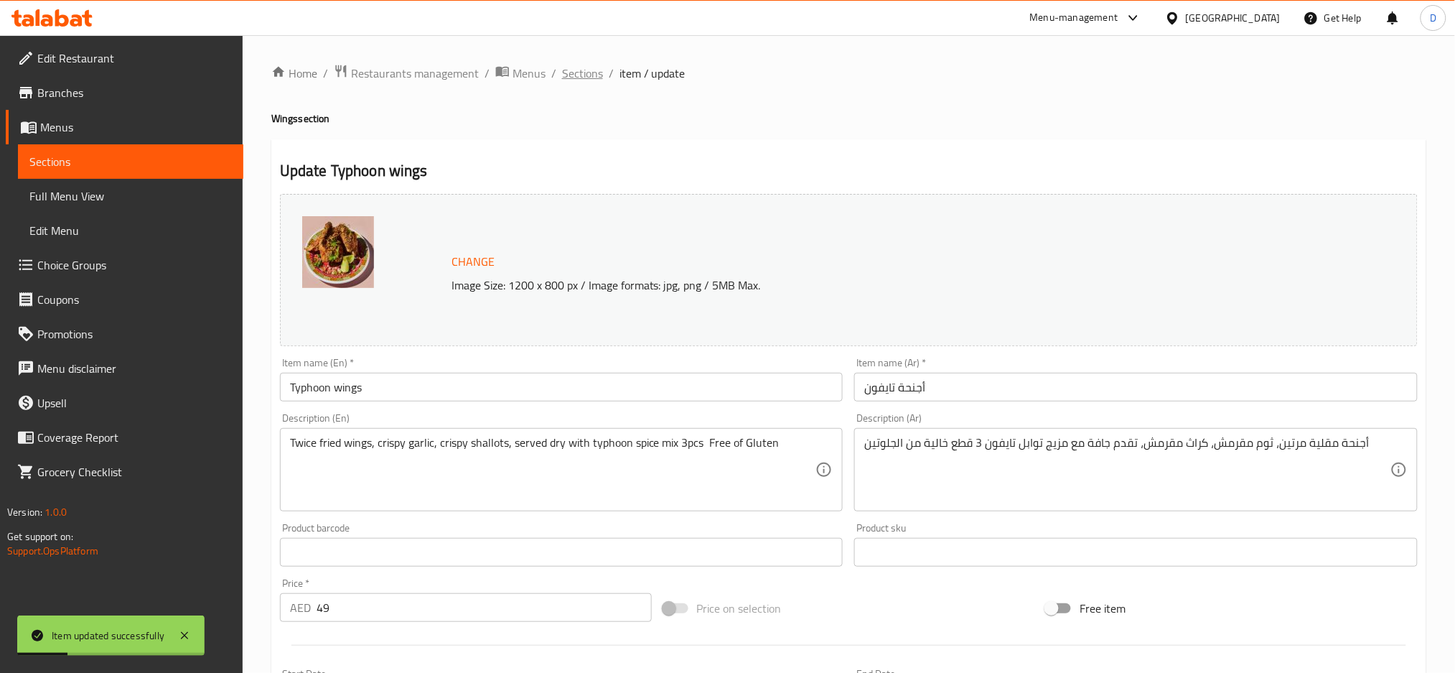
click at [591, 70] on span "Sections" at bounding box center [582, 73] width 41 height 17
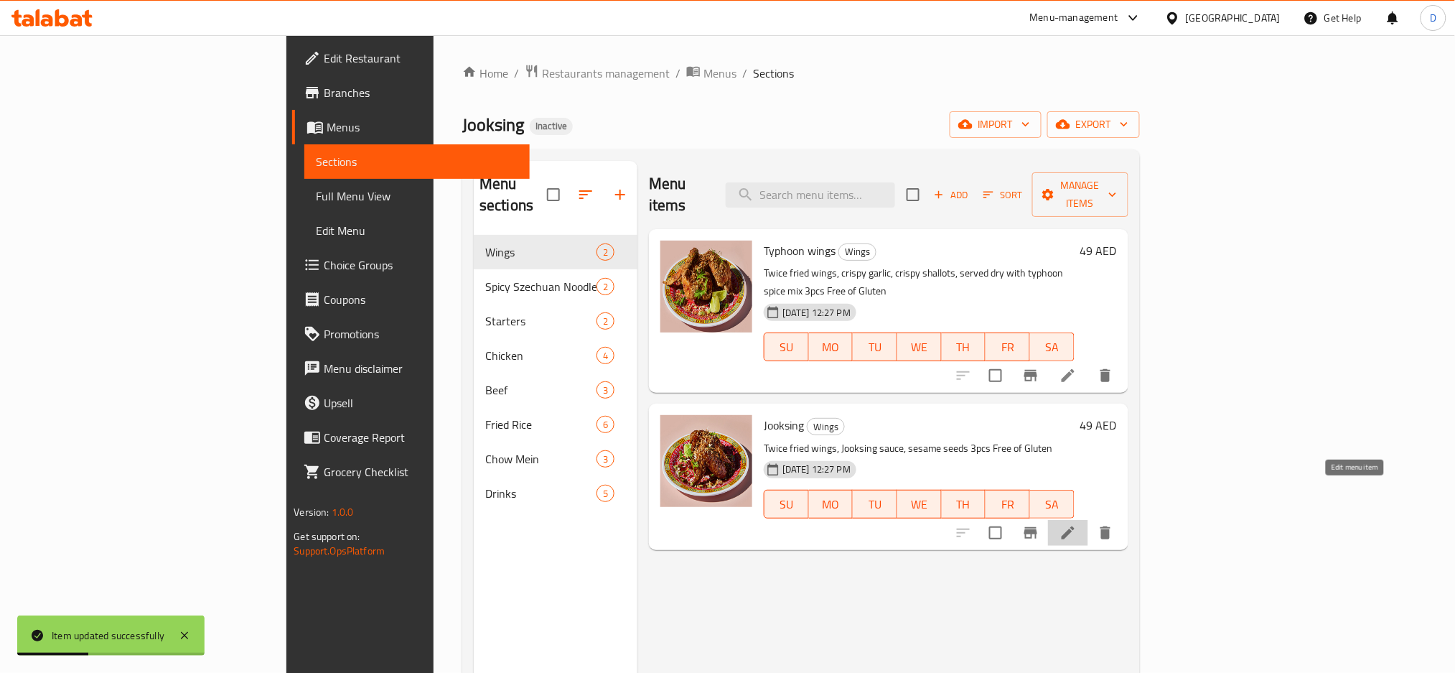
click at [1077, 524] on icon at bounding box center [1068, 532] width 17 height 17
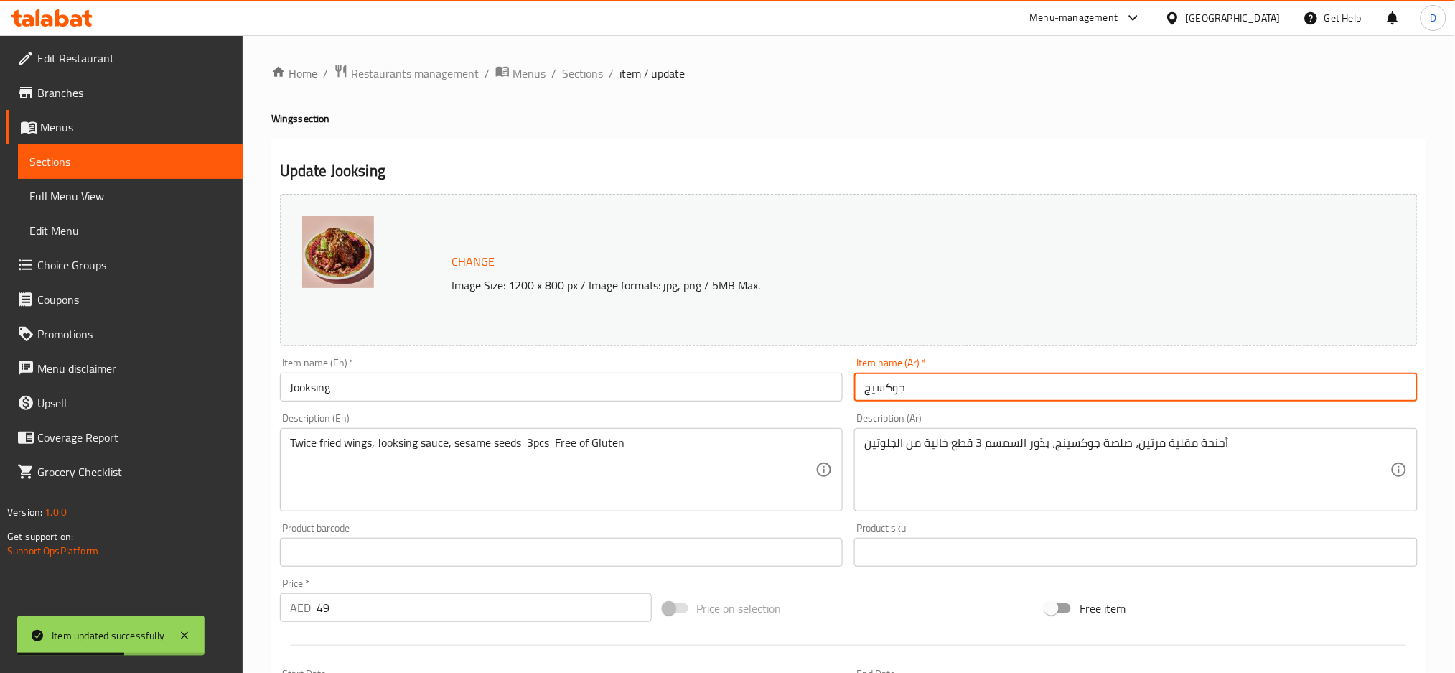
click at [859, 391] on input "جوكسيج" at bounding box center [1136, 387] width 564 height 29
paste input "أجنحة"
type input "أجنحة جوكسيج"
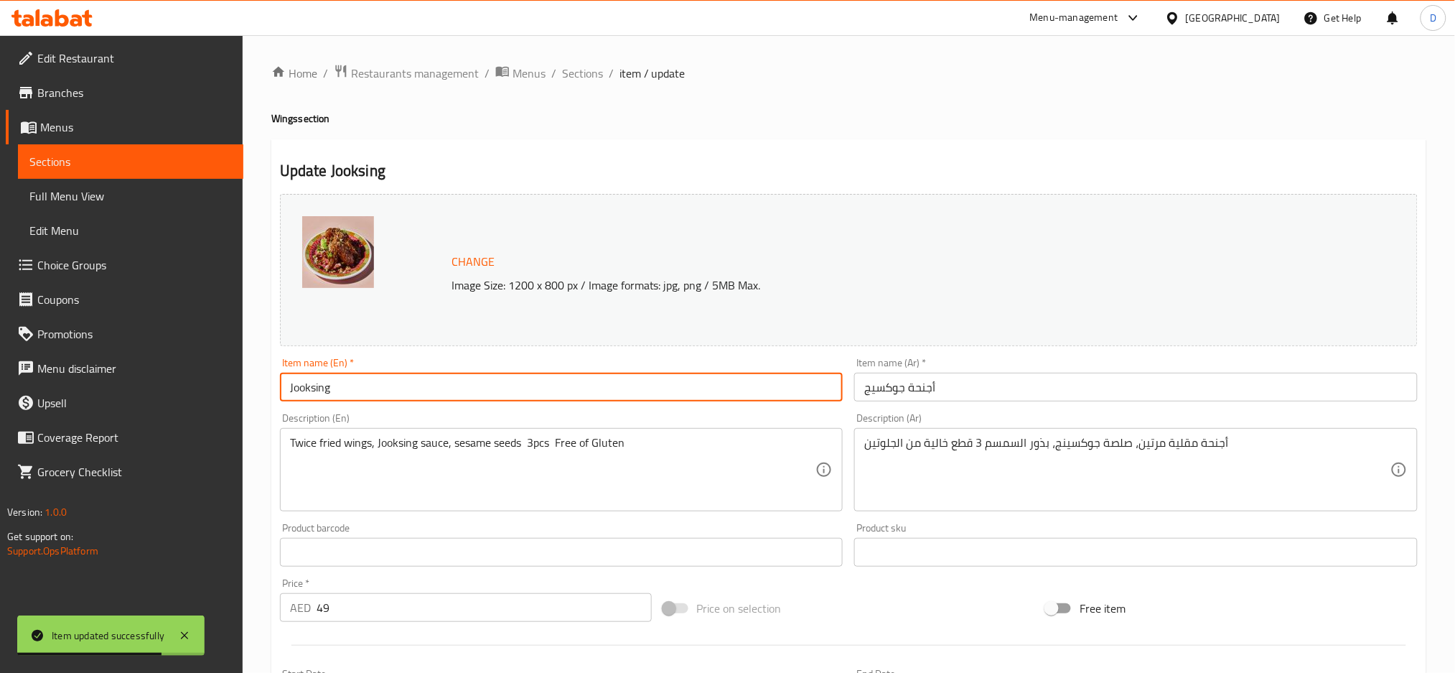
click at [770, 387] on input "Jooksing" at bounding box center [562, 387] width 564 height 29
type input "Jooksing wings"
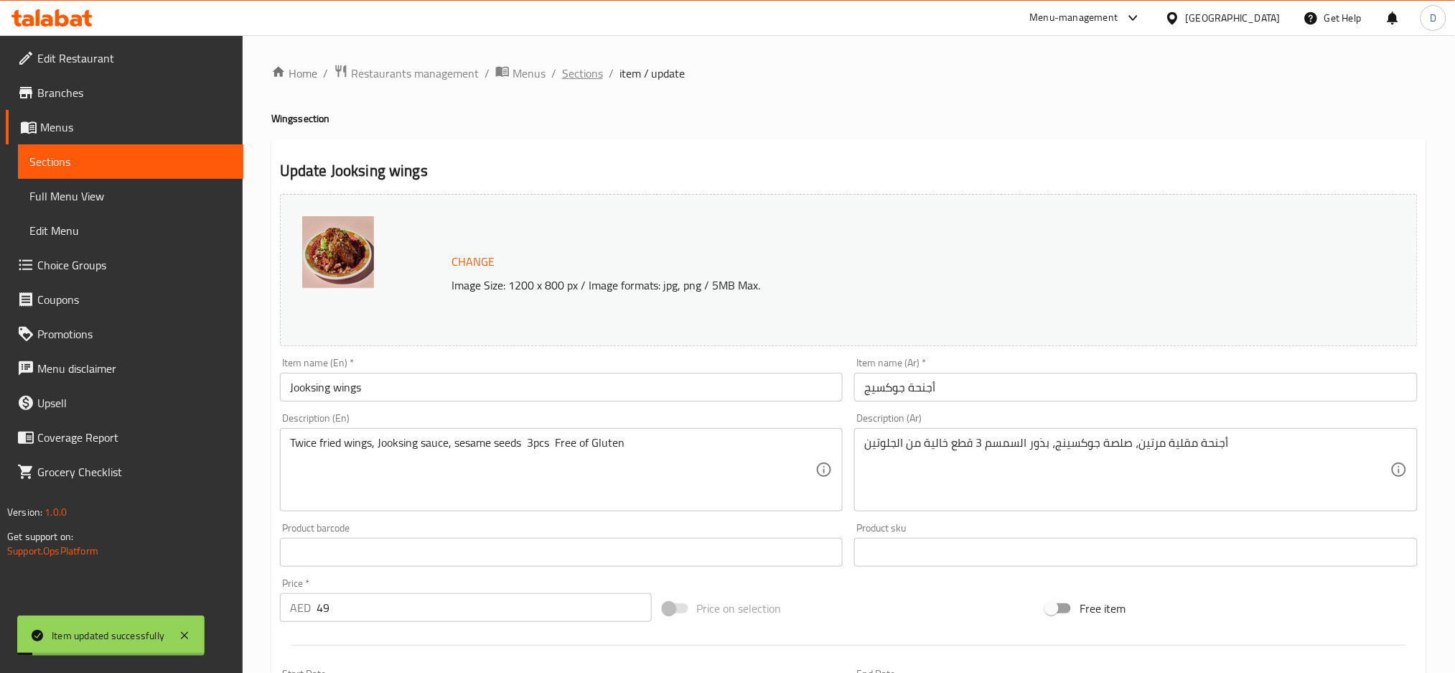
click at [581, 69] on span "Sections" at bounding box center [582, 73] width 41 height 17
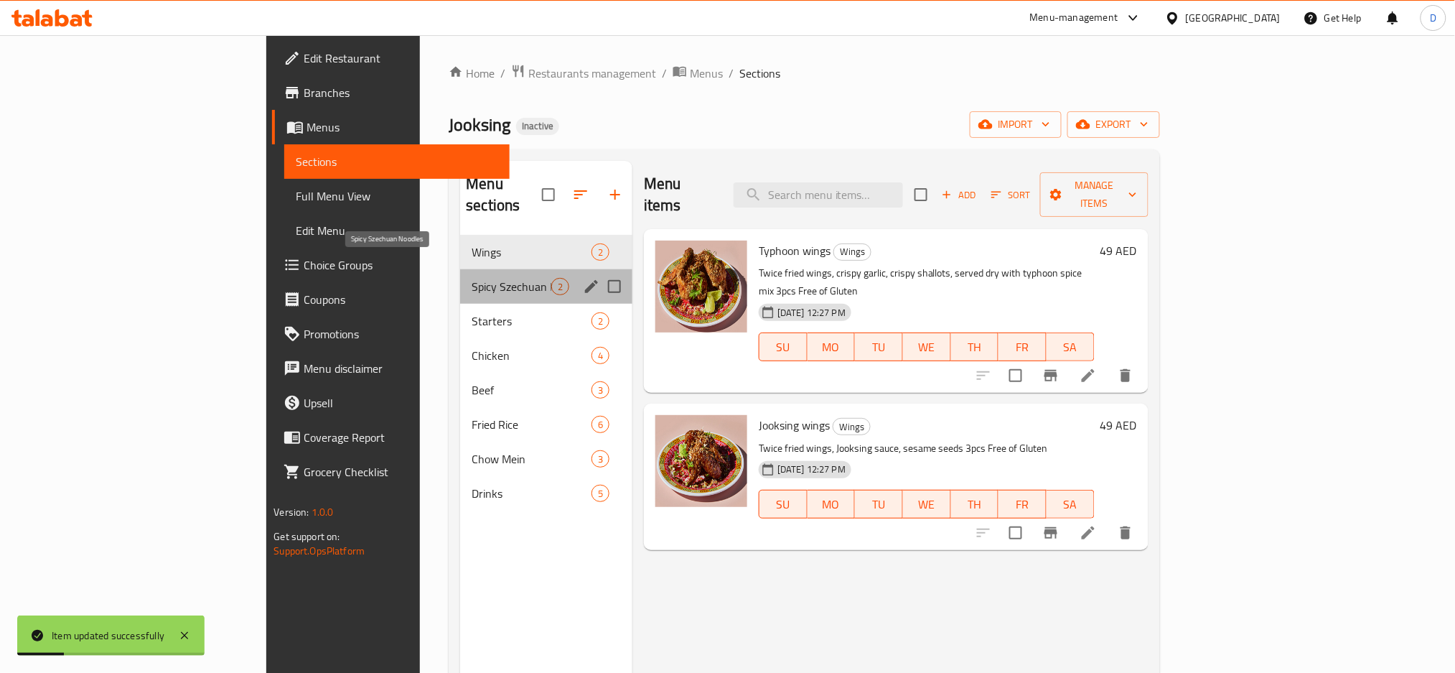
click at [472, 278] on span "Spicy Szechuan Noodles" at bounding box center [511, 286] width 79 height 17
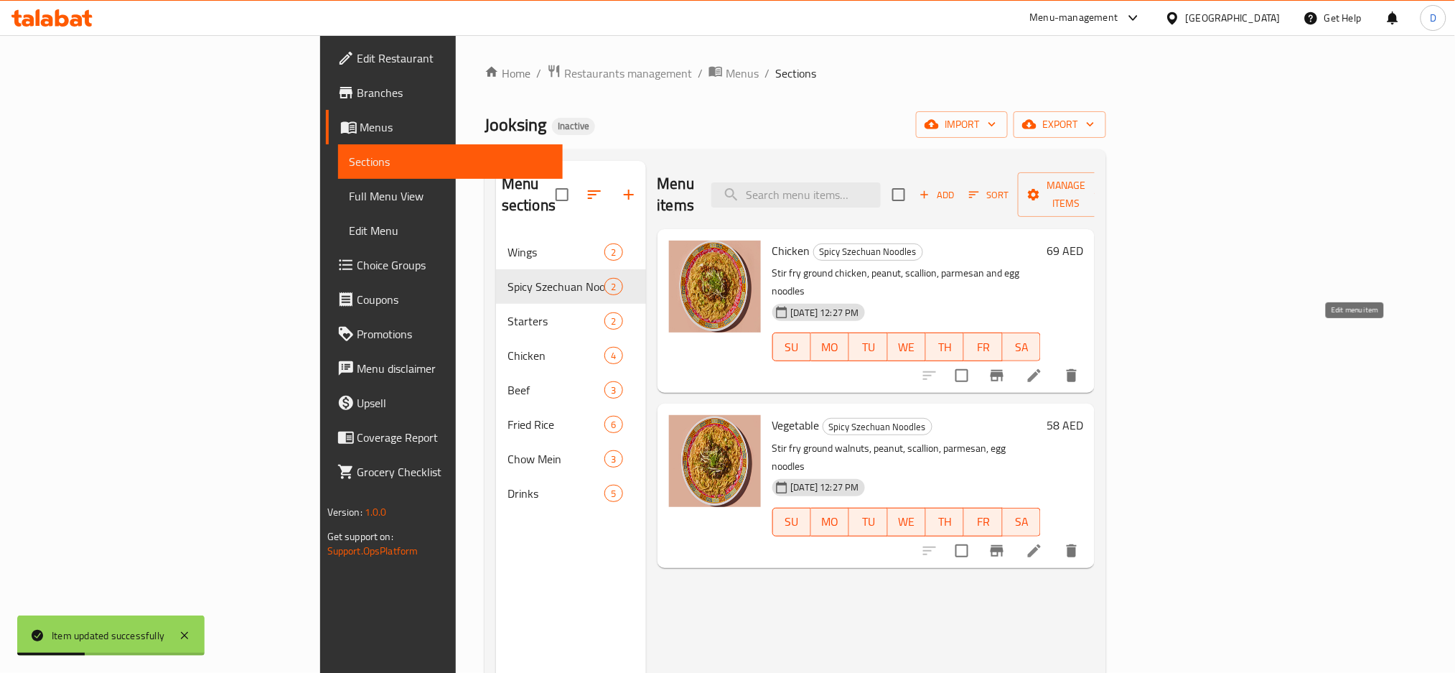
click at [1043, 367] on icon at bounding box center [1034, 375] width 17 height 17
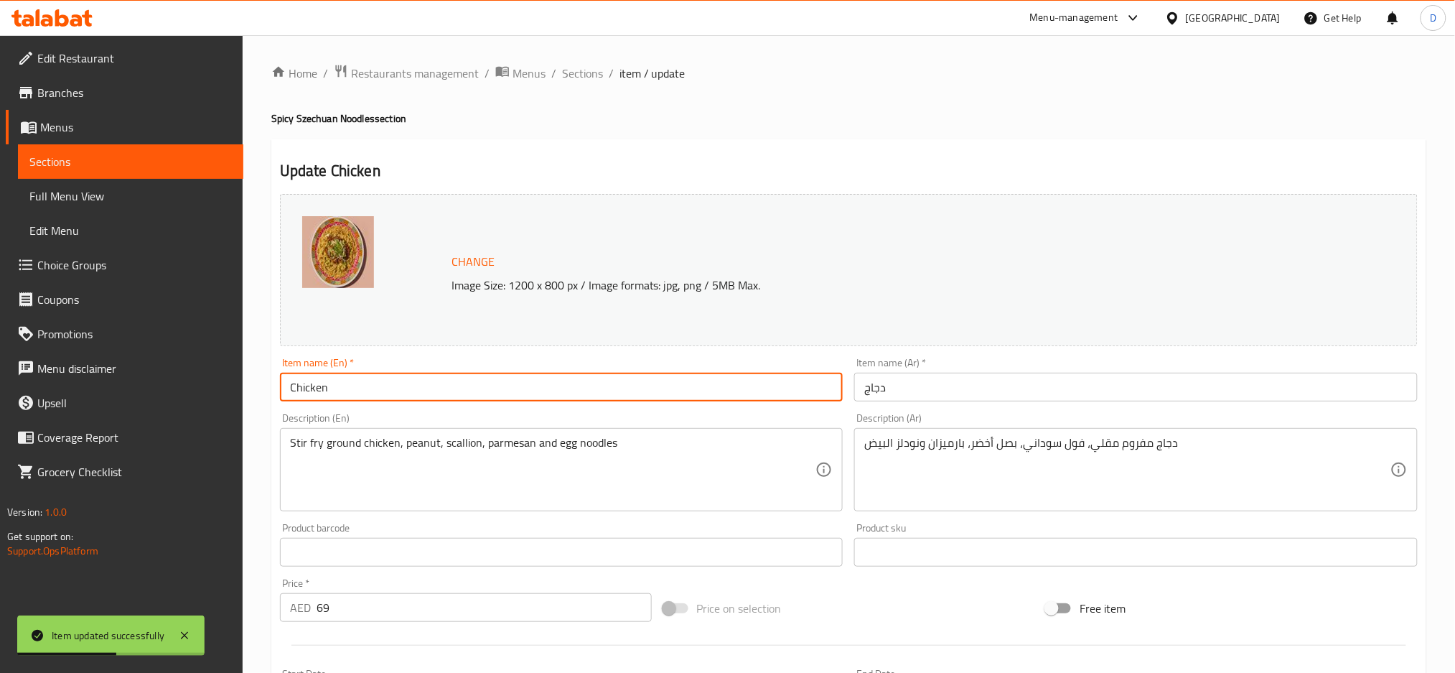
click at [648, 386] on input "Chicken" at bounding box center [562, 387] width 564 height 29
type input "Chicken noodles"
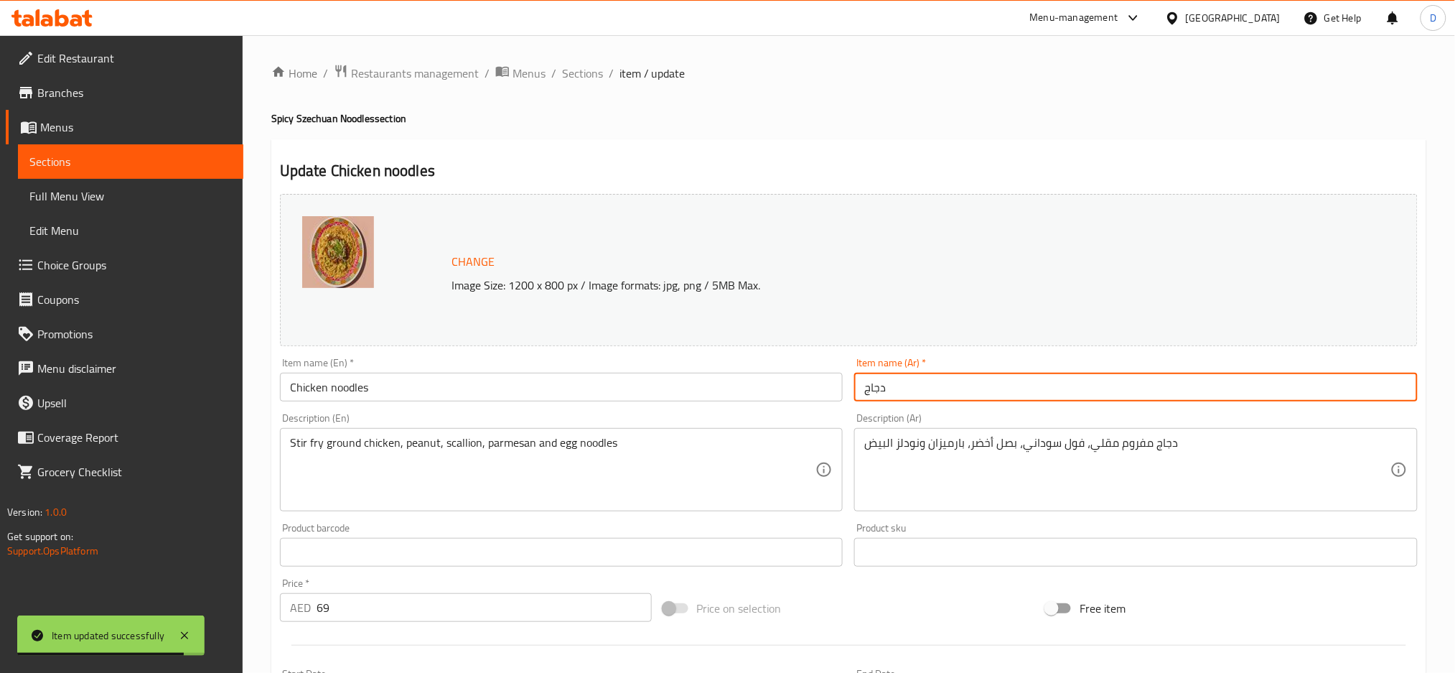
click at [862, 388] on input "دجاج" at bounding box center [1136, 387] width 564 height 29
type input "نودلز دجاج"
drag, startPoint x: 917, startPoint y: 388, endPoint x: 884, endPoint y: 386, distance: 33.1
click at [884, 386] on input "نودلز دجاج" at bounding box center [1136, 387] width 564 height 29
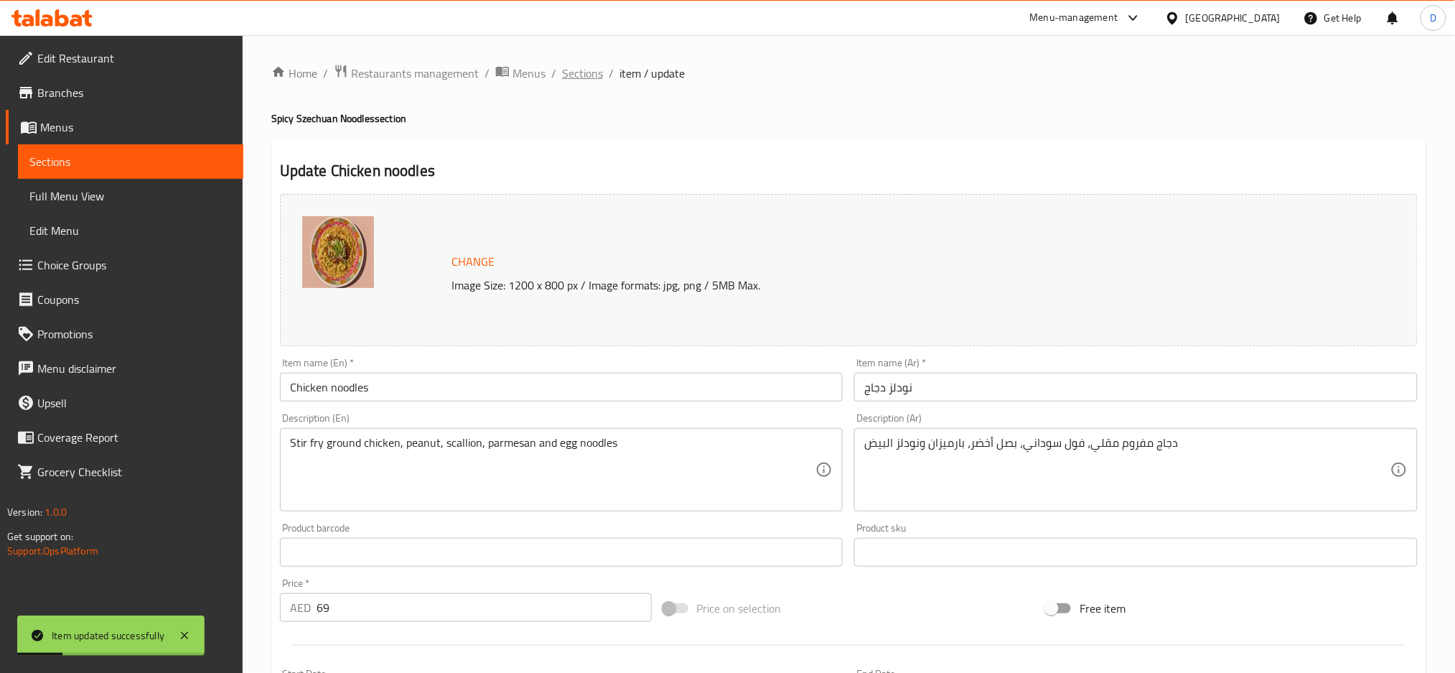
click at [575, 65] on span "Sections" at bounding box center [582, 73] width 41 height 17
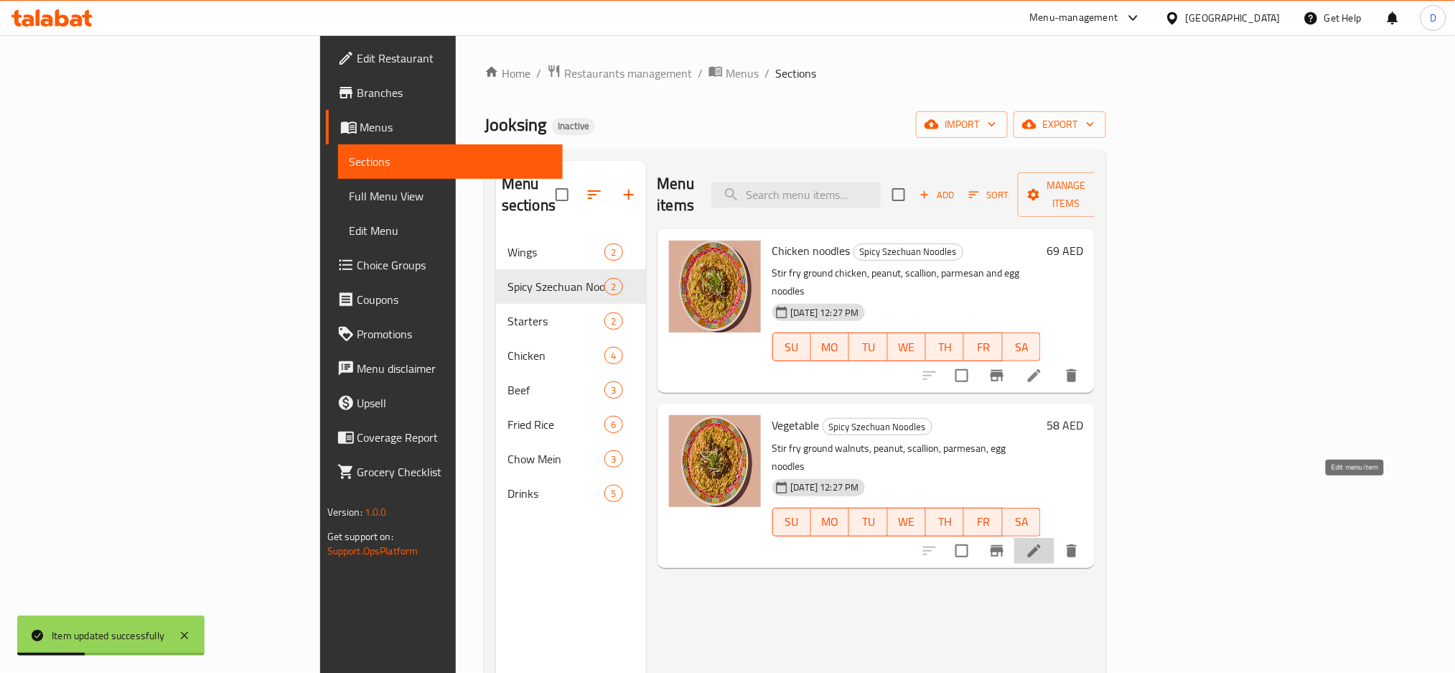
click at [1043, 542] on icon at bounding box center [1034, 550] width 17 height 17
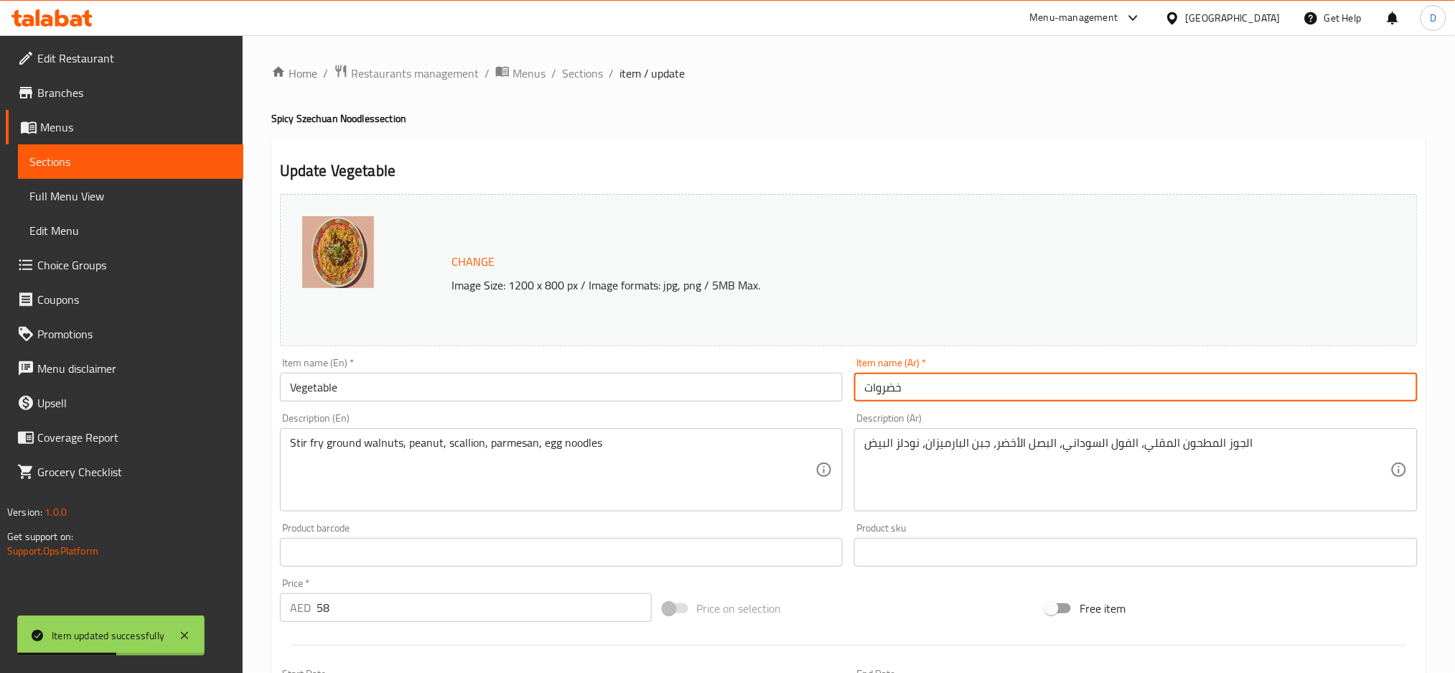
click at [865, 386] on input "خضروات" at bounding box center [1136, 387] width 564 height 29
paste input "نودلز"
type input "نودلز خضروات"
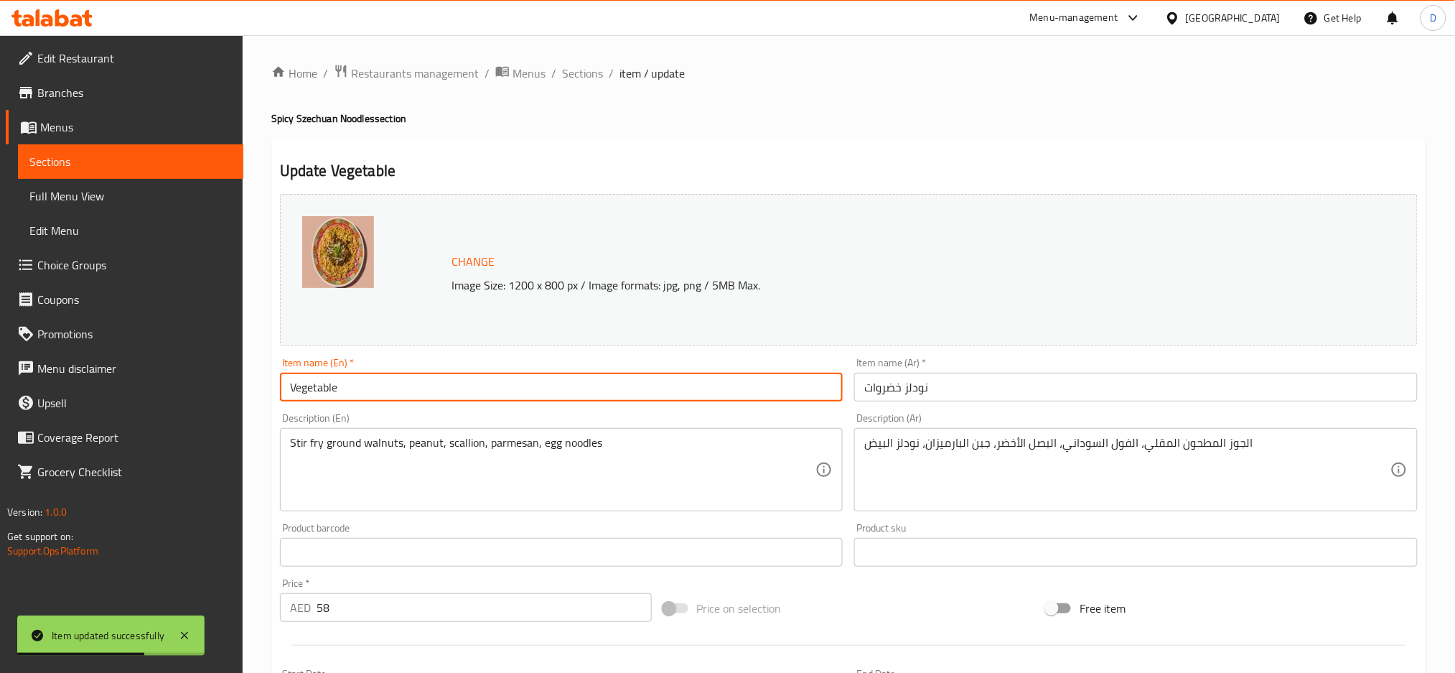
click at [696, 378] on input "Vegetable" at bounding box center [562, 387] width 564 height 29
type input "Vegetable noodles"
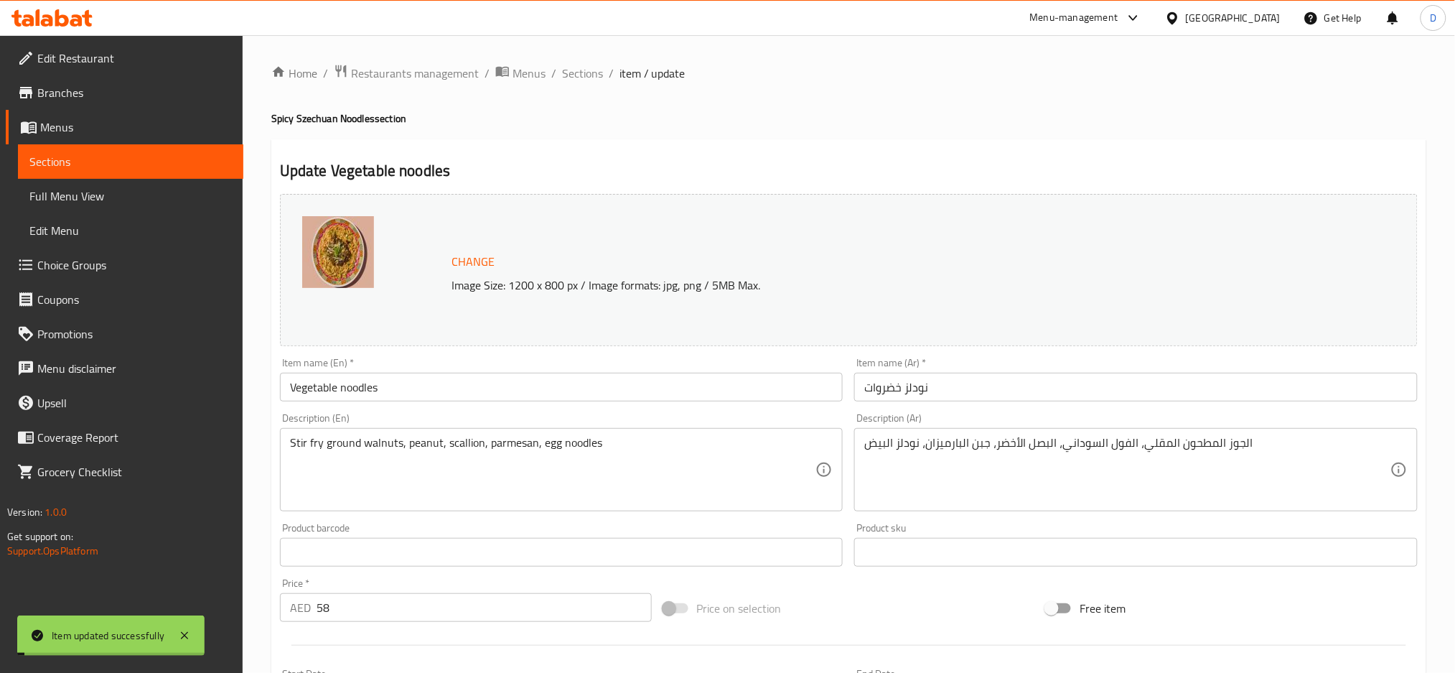
click at [579, 77] on span "Sections" at bounding box center [582, 73] width 41 height 17
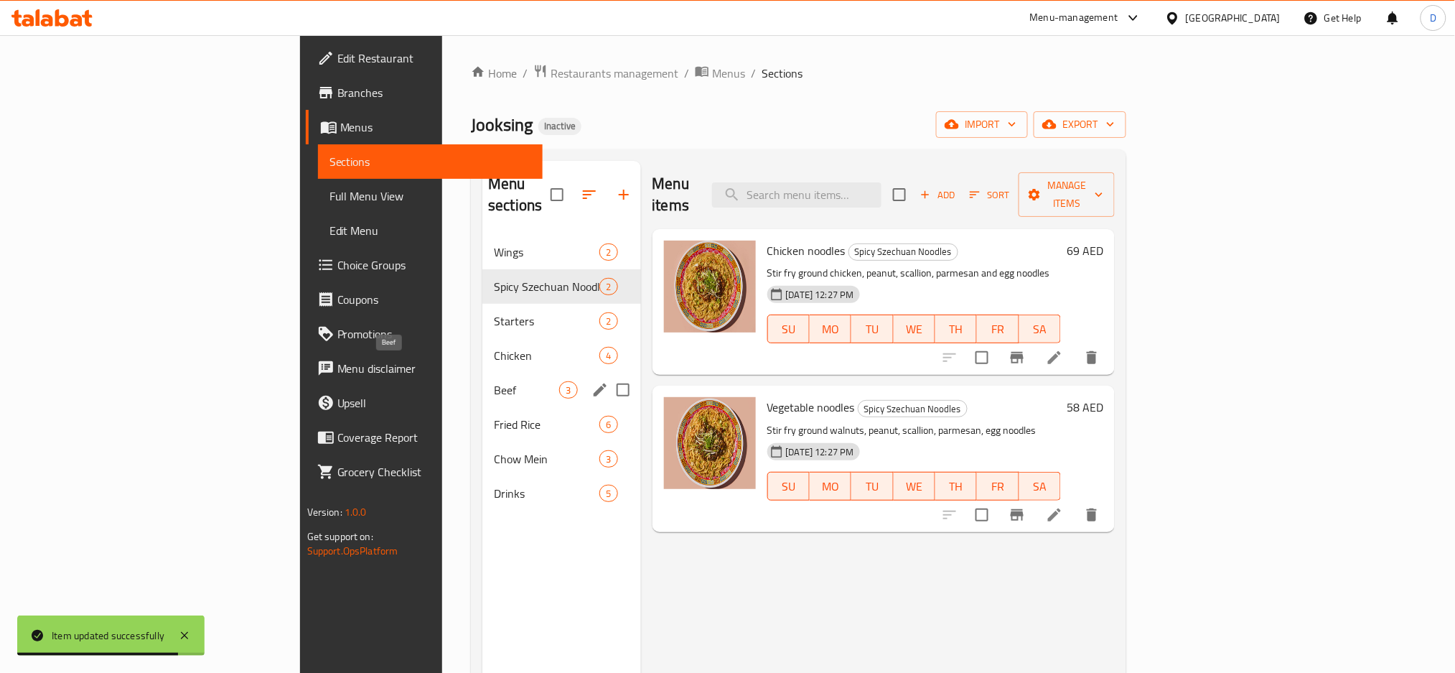
click at [494, 381] on span "Beef" at bounding box center [526, 389] width 65 height 17
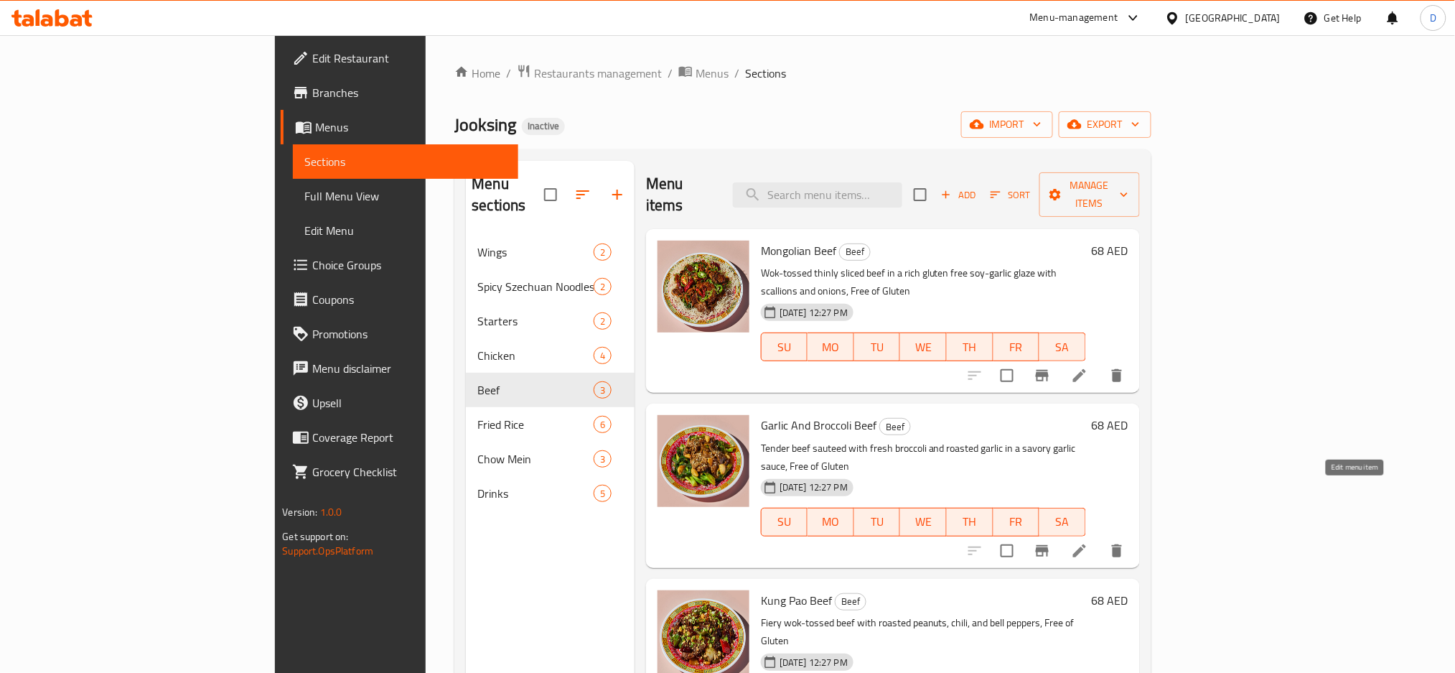
click at [1088, 542] on icon at bounding box center [1079, 550] width 17 height 17
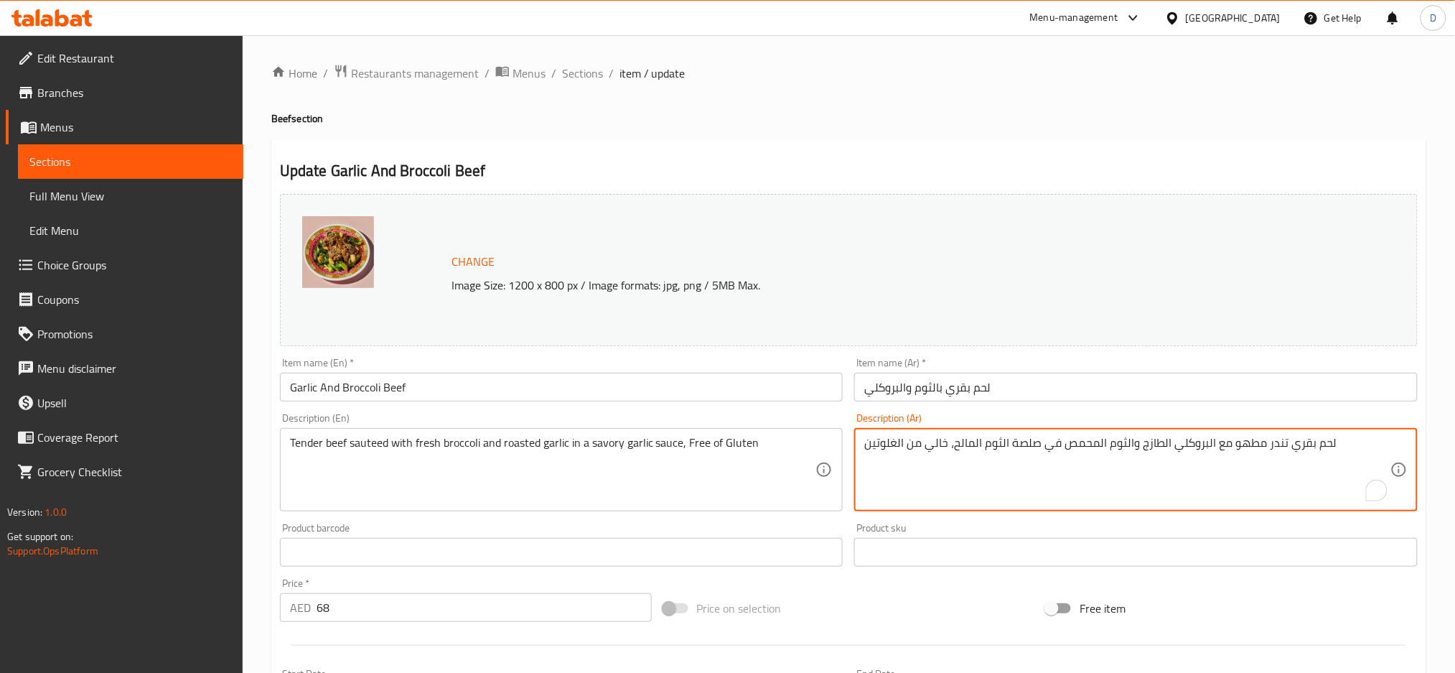
click at [1253, 444] on textarea "لحم بقري تندر مطهو مع البروكلي الطازج والثوم المحمص في صلصة الثوم المالح، خالي …" at bounding box center [1127, 470] width 526 height 68
type textarea "لحم بقري تندر سوتيه مع البروكلي الطازج والثوم المحمص في صلصة الثوم المالح، خالي…"
click at [1192, 383] on input "لحم بقري بالثوم والبروكلي" at bounding box center [1136, 387] width 564 height 29
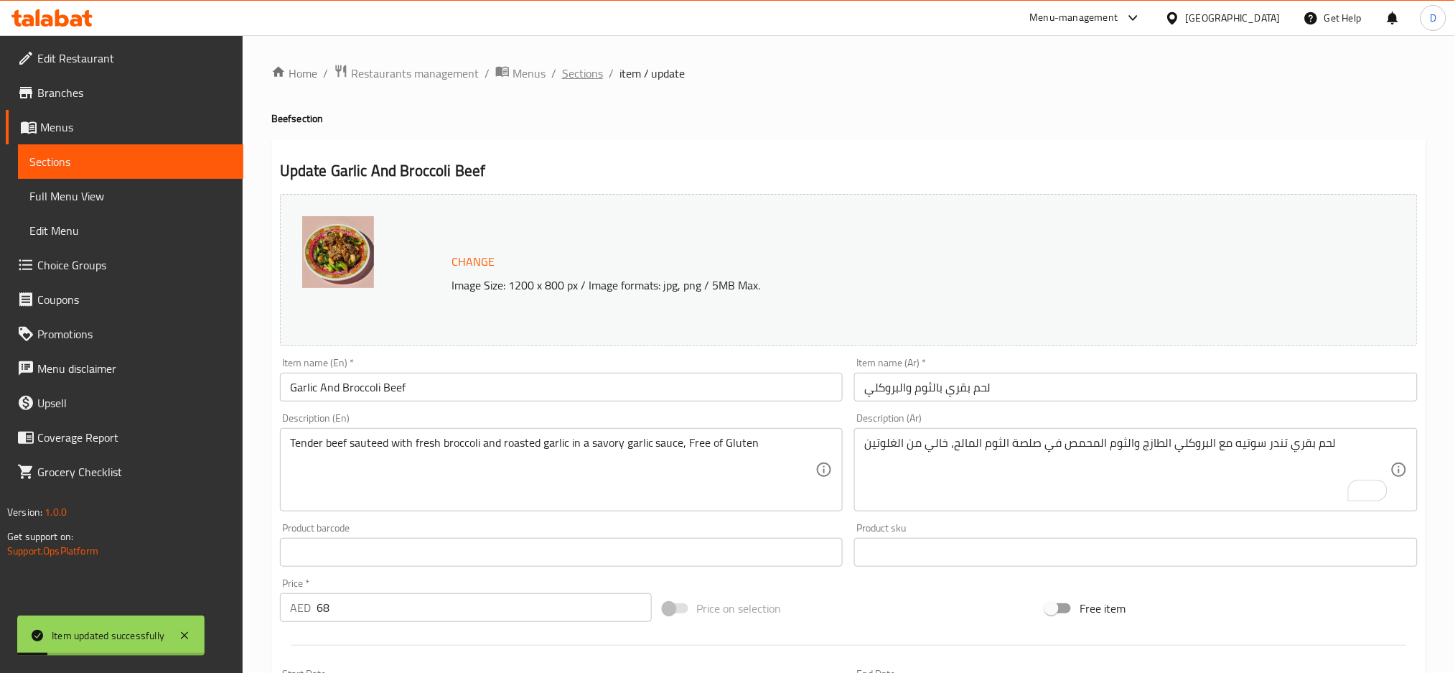
click at [573, 68] on span "Sections" at bounding box center [582, 73] width 41 height 17
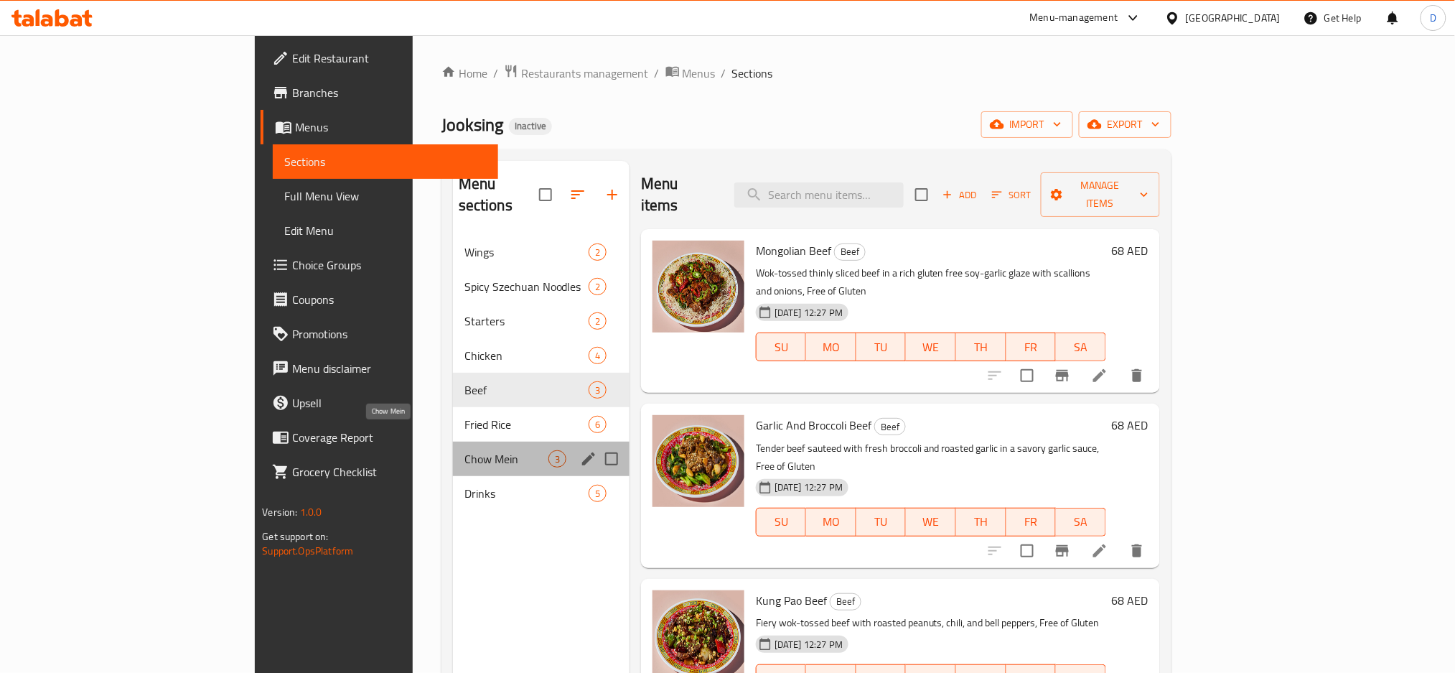
click at [464, 450] on span "Chow Mein" at bounding box center [506, 458] width 84 height 17
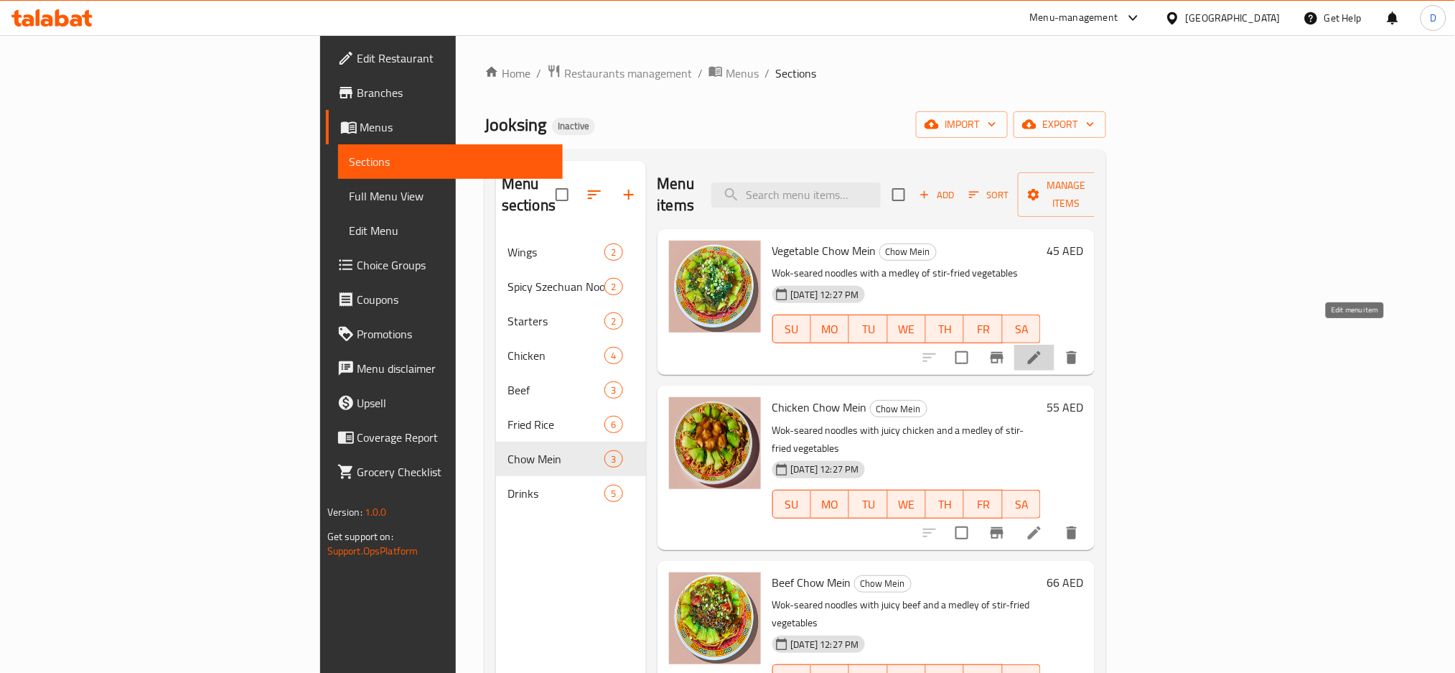
click at [1043, 349] on icon at bounding box center [1034, 357] width 17 height 17
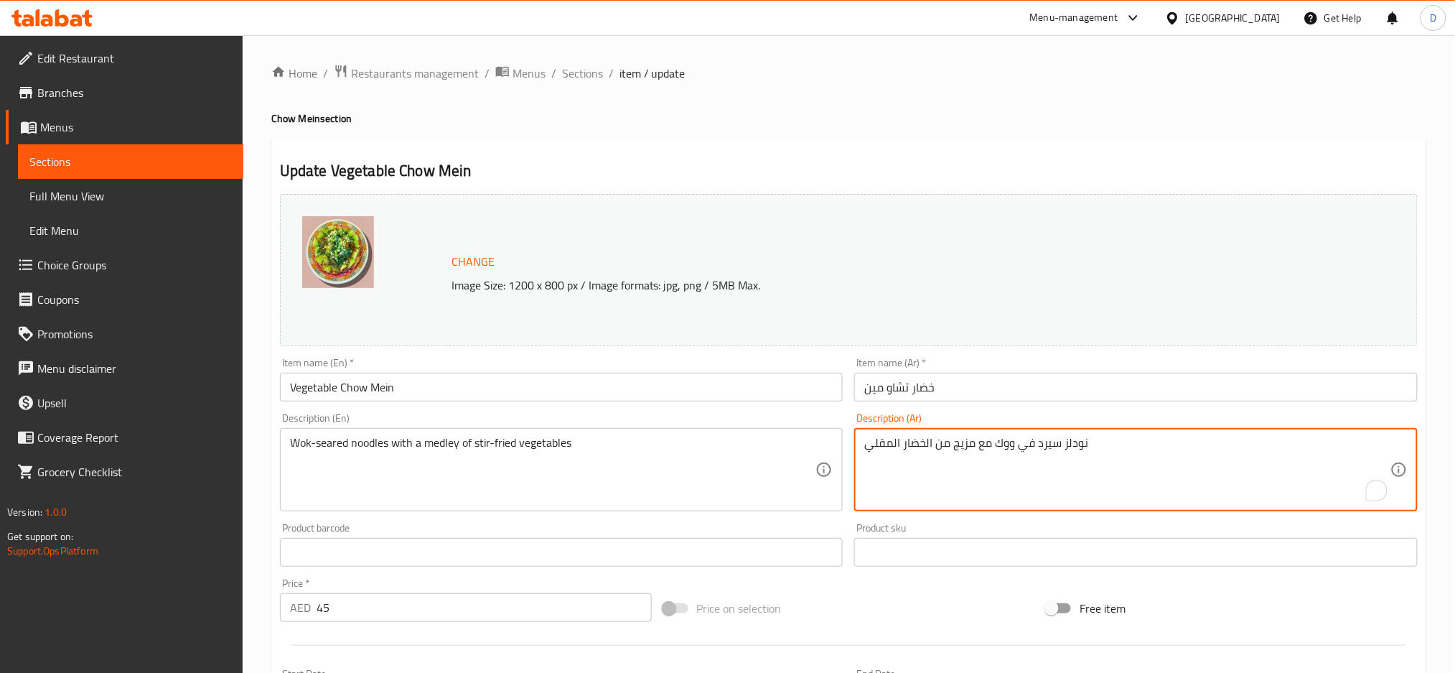
click at [1055, 445] on textarea "نودلز سيرد في ووك مع مزيج من الخضار المقلي" at bounding box center [1127, 470] width 526 height 68
type textarea "نودلز مشوحة في ووك مع مزيج من الخضار المقلي"
click at [1039, 383] on input "خضار تشاو مين" at bounding box center [1136, 387] width 564 height 29
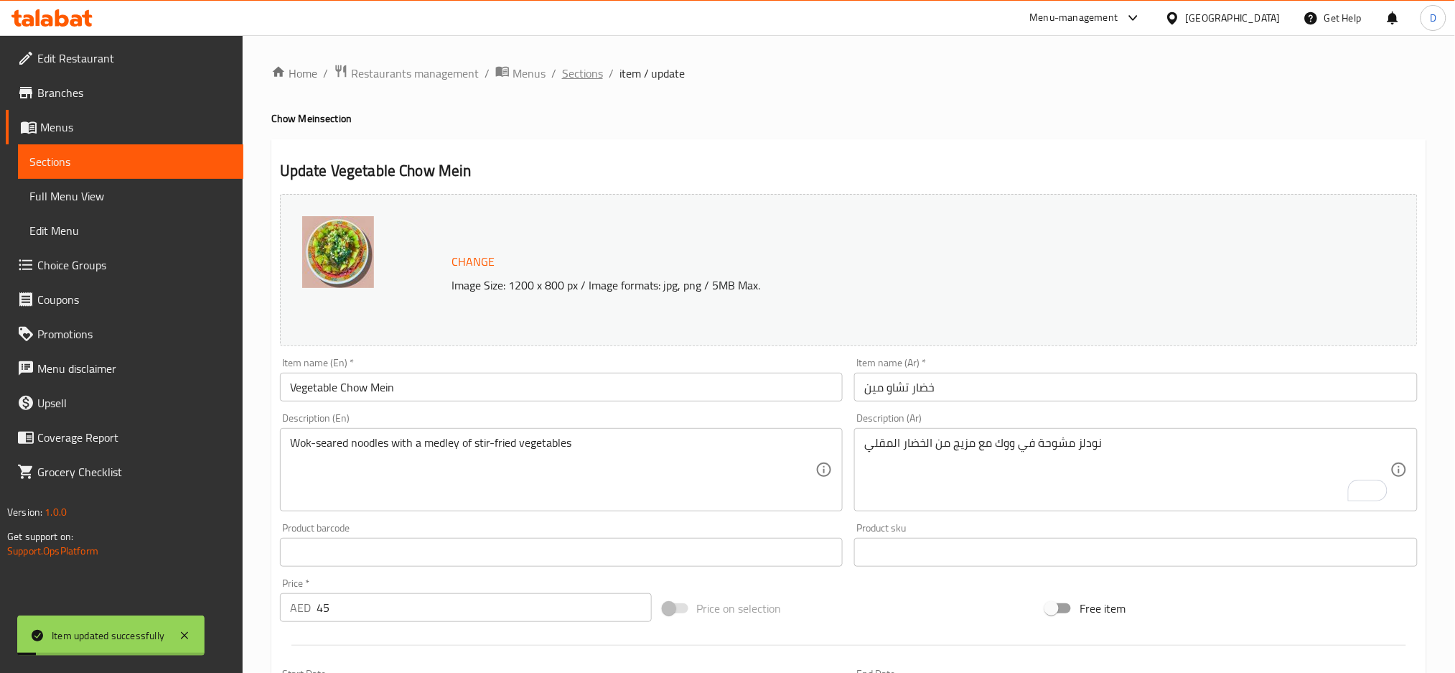
click at [589, 77] on span "Sections" at bounding box center [582, 73] width 41 height 17
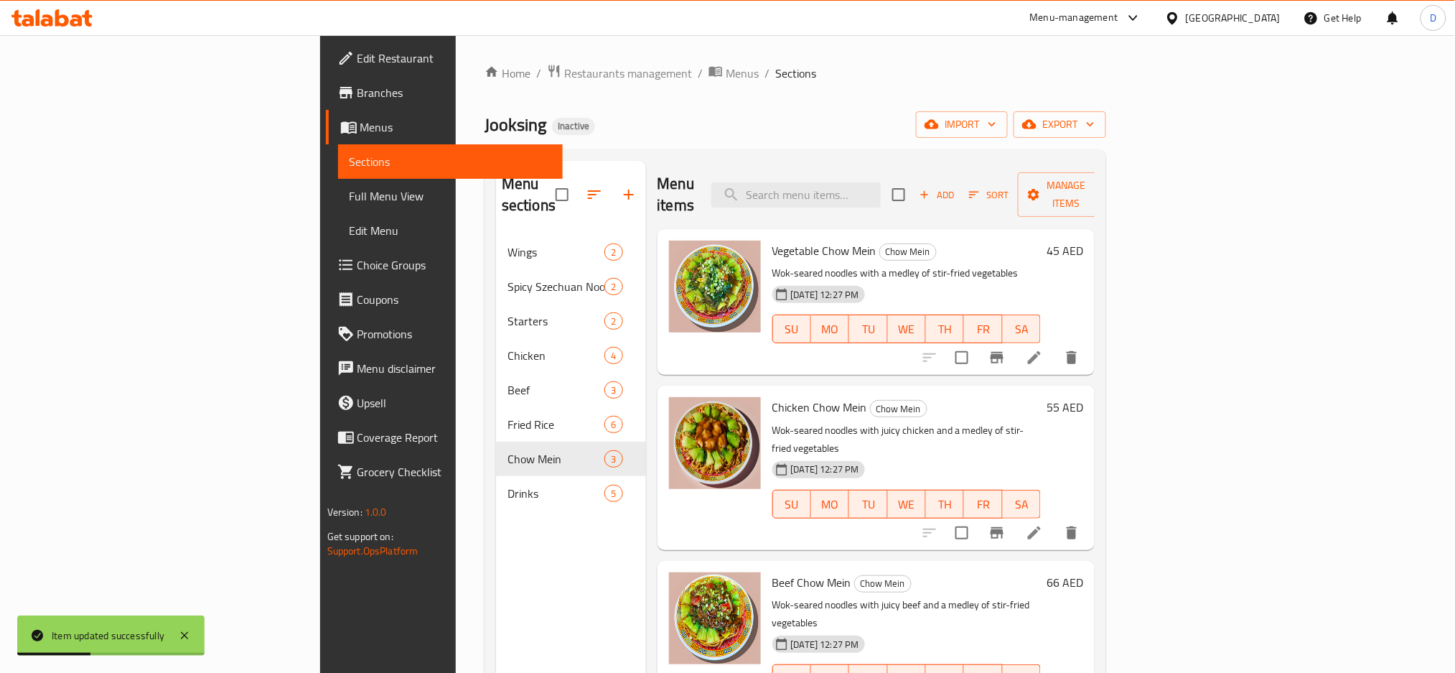
scroll to position [144, 0]
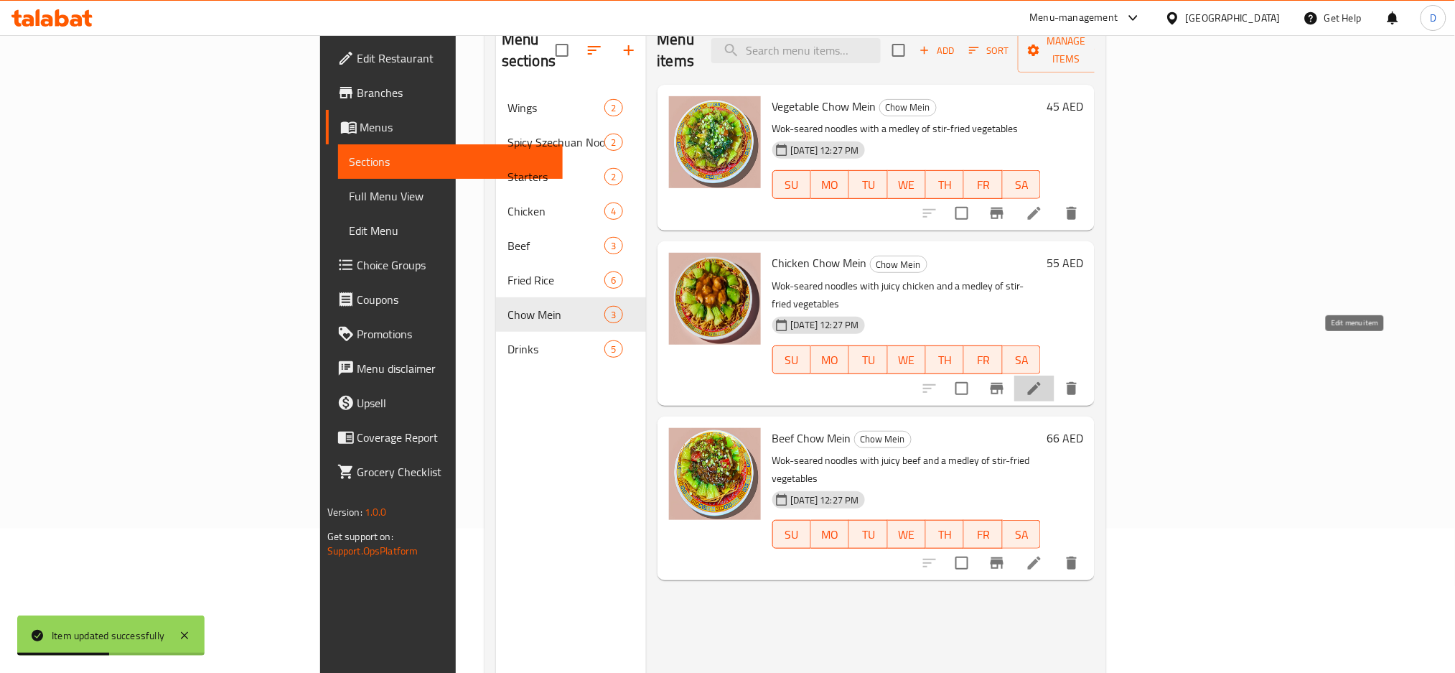
click at [1043, 380] on icon at bounding box center [1034, 388] width 17 height 17
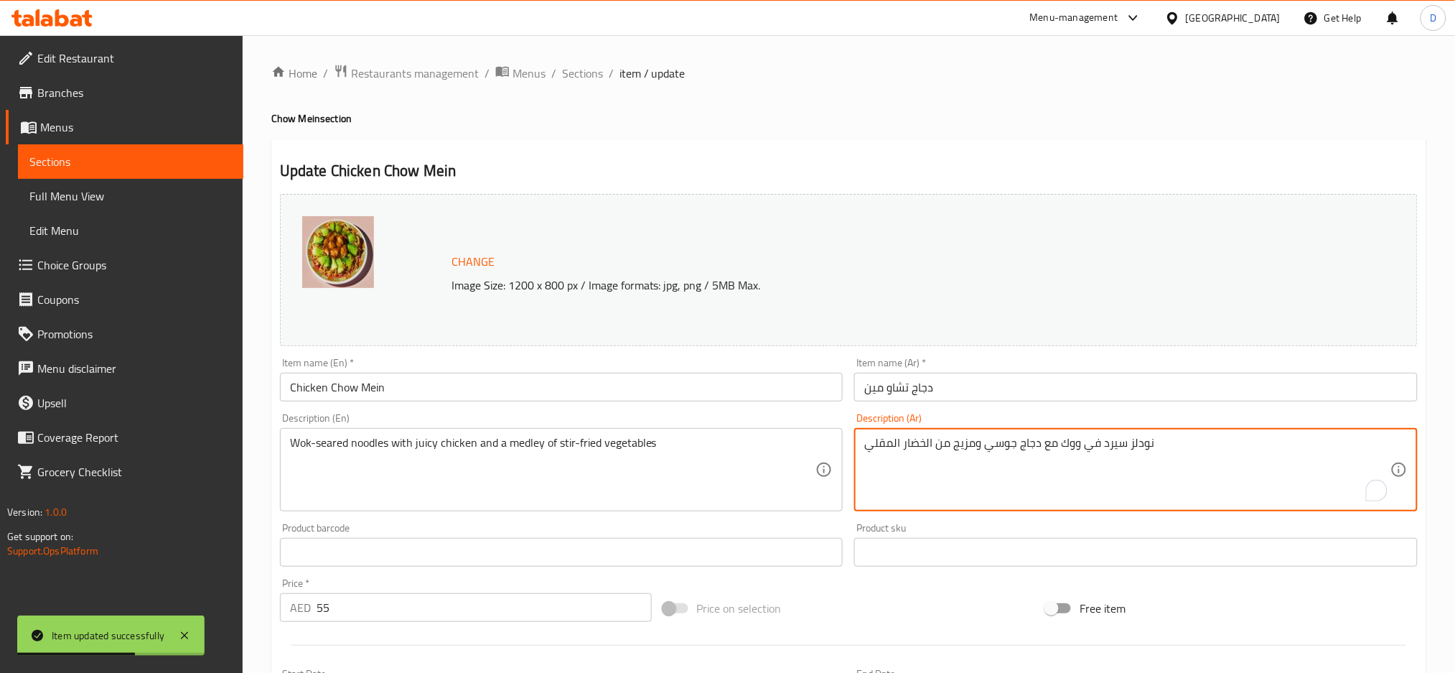
click at [1109, 452] on textarea "نودلز سيرد في ووك مع دجاج جوسي ومزيج من الخضار المقلي" at bounding box center [1127, 470] width 526 height 68
type textarea "نودلز مشوحة في ووك مع دجاج جوسي ومزيج من الخضار المقلي"
click at [1093, 385] on input "دجاج تشاو مين" at bounding box center [1136, 387] width 564 height 29
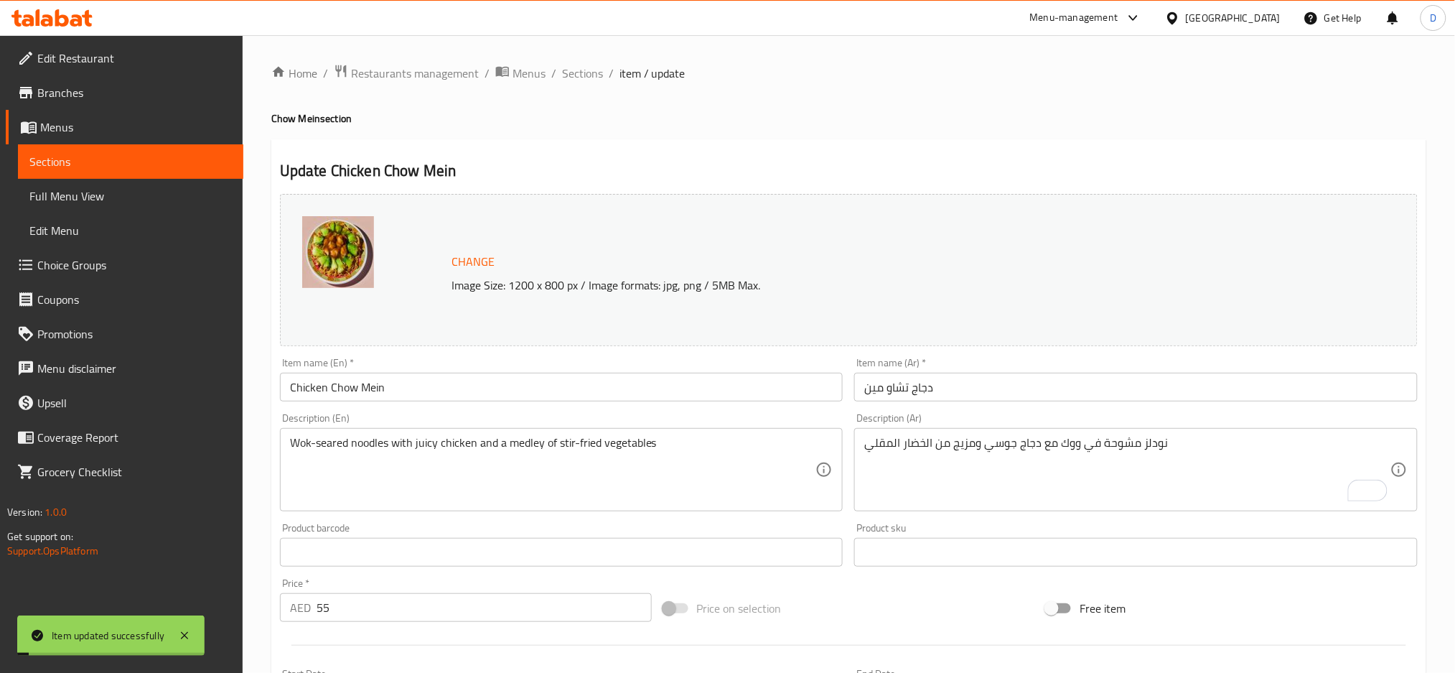
click at [584, 70] on span "Sections" at bounding box center [582, 73] width 41 height 17
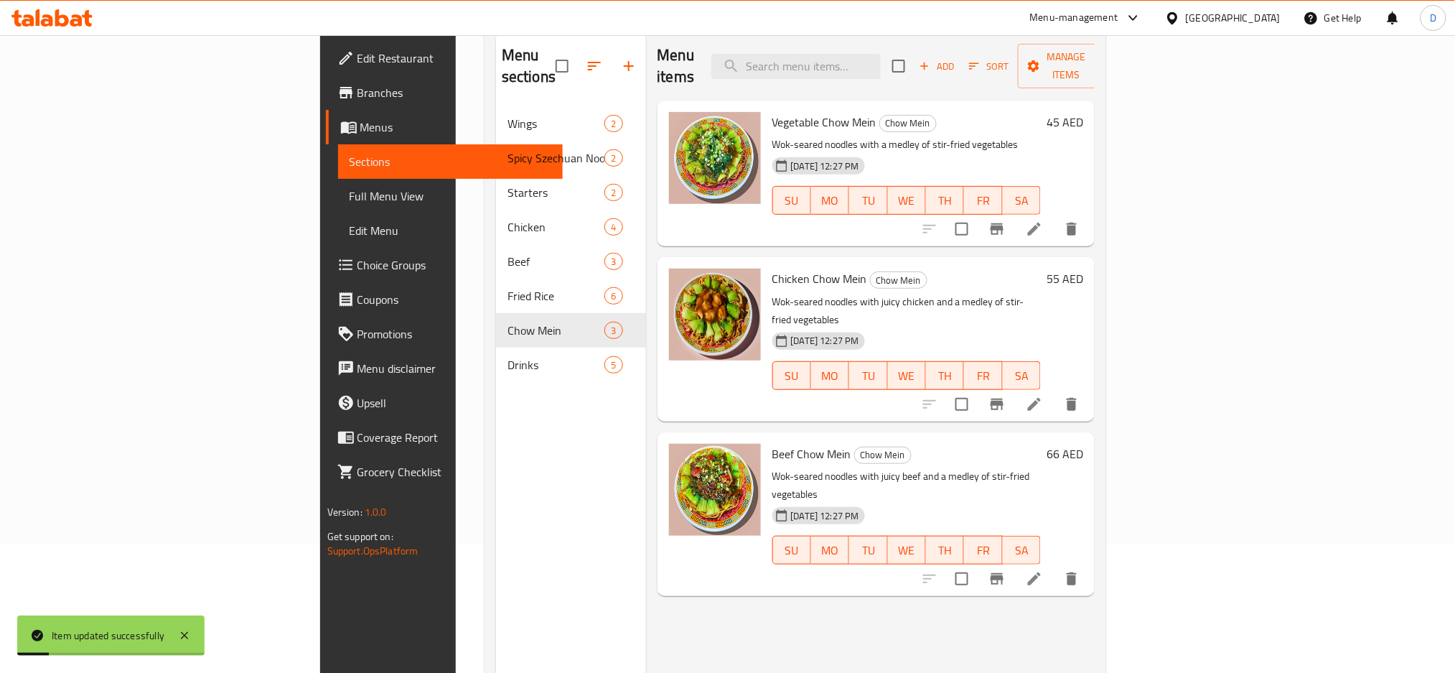
scroll to position [129, 0]
click at [1055, 565] on li at bounding box center [1034, 578] width 40 height 26
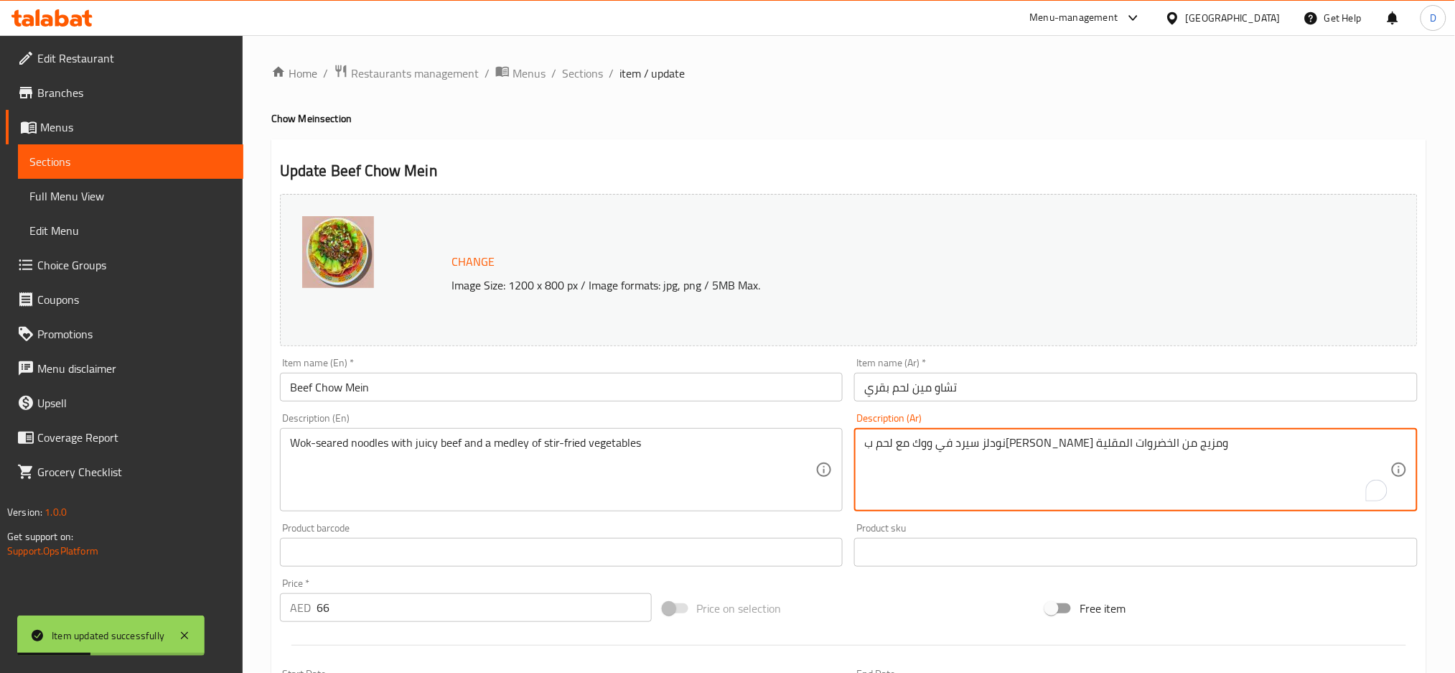
click at [1153, 449] on textarea "نودلز سيرد في ووك مع لحم بقري جوسي ومزيج من الخضروات المقلية" at bounding box center [1127, 470] width 526 height 68
type textarea "نودلز مشوحة في ووك مع لحم بقري جوسي ومزيج من الخضروات المقلية"
click at [1121, 387] on input "تشاو مين لحم بقري" at bounding box center [1136, 387] width 564 height 29
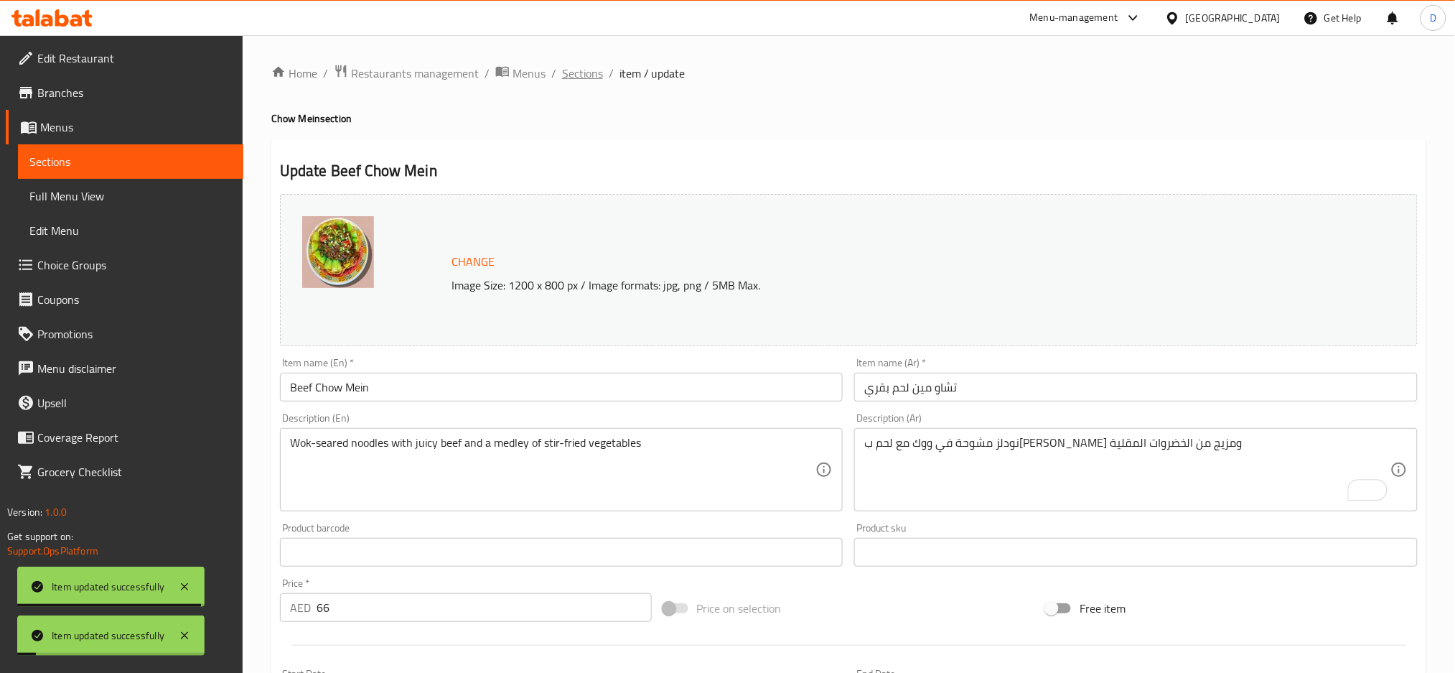
click at [593, 75] on span "Sections" at bounding box center [582, 73] width 41 height 17
